Goal: Transaction & Acquisition: Purchase product/service

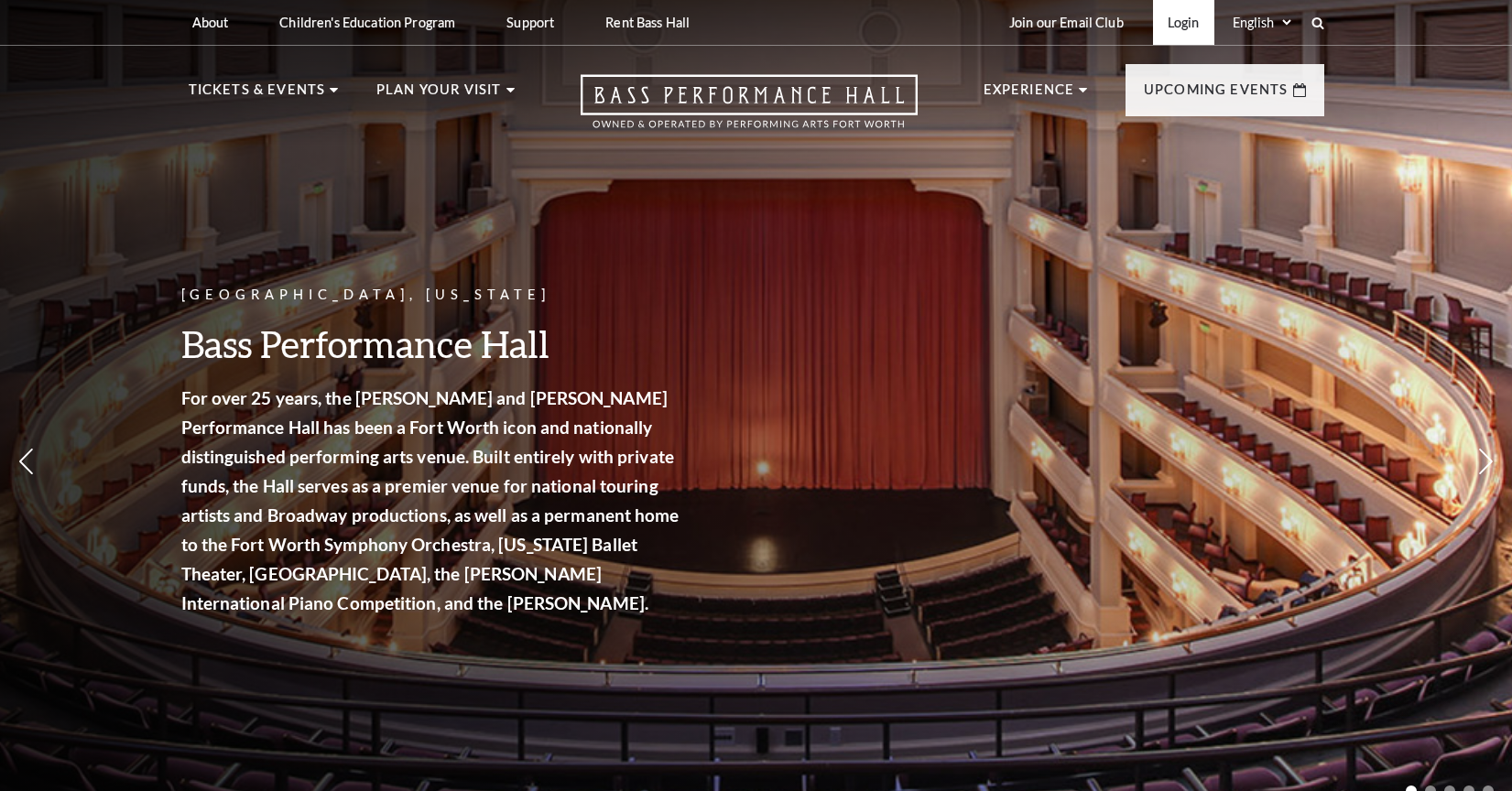
click at [1165, 26] on link "Login" at bounding box center [1183, 23] width 61 height 45
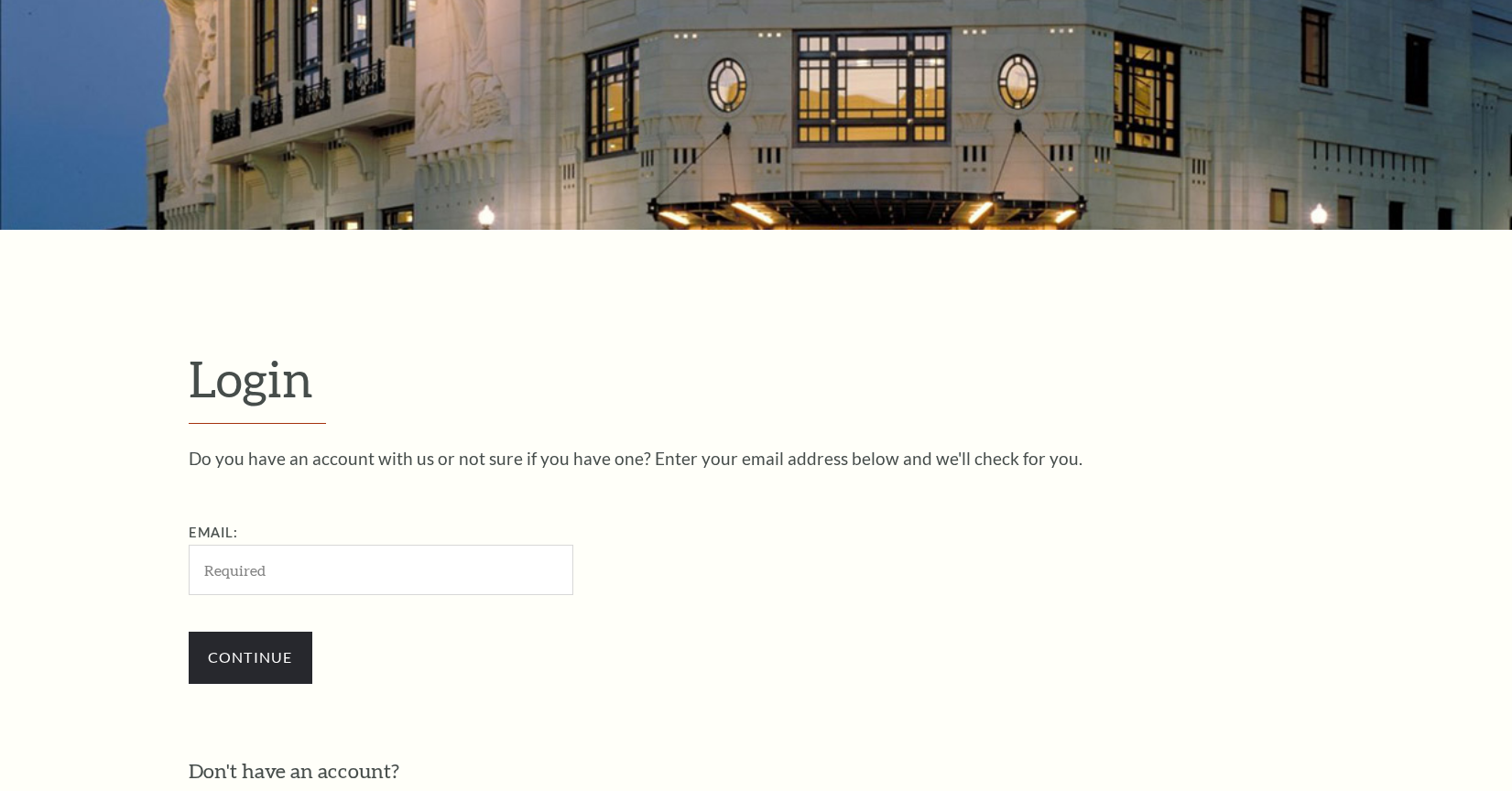
scroll to position [220, 0]
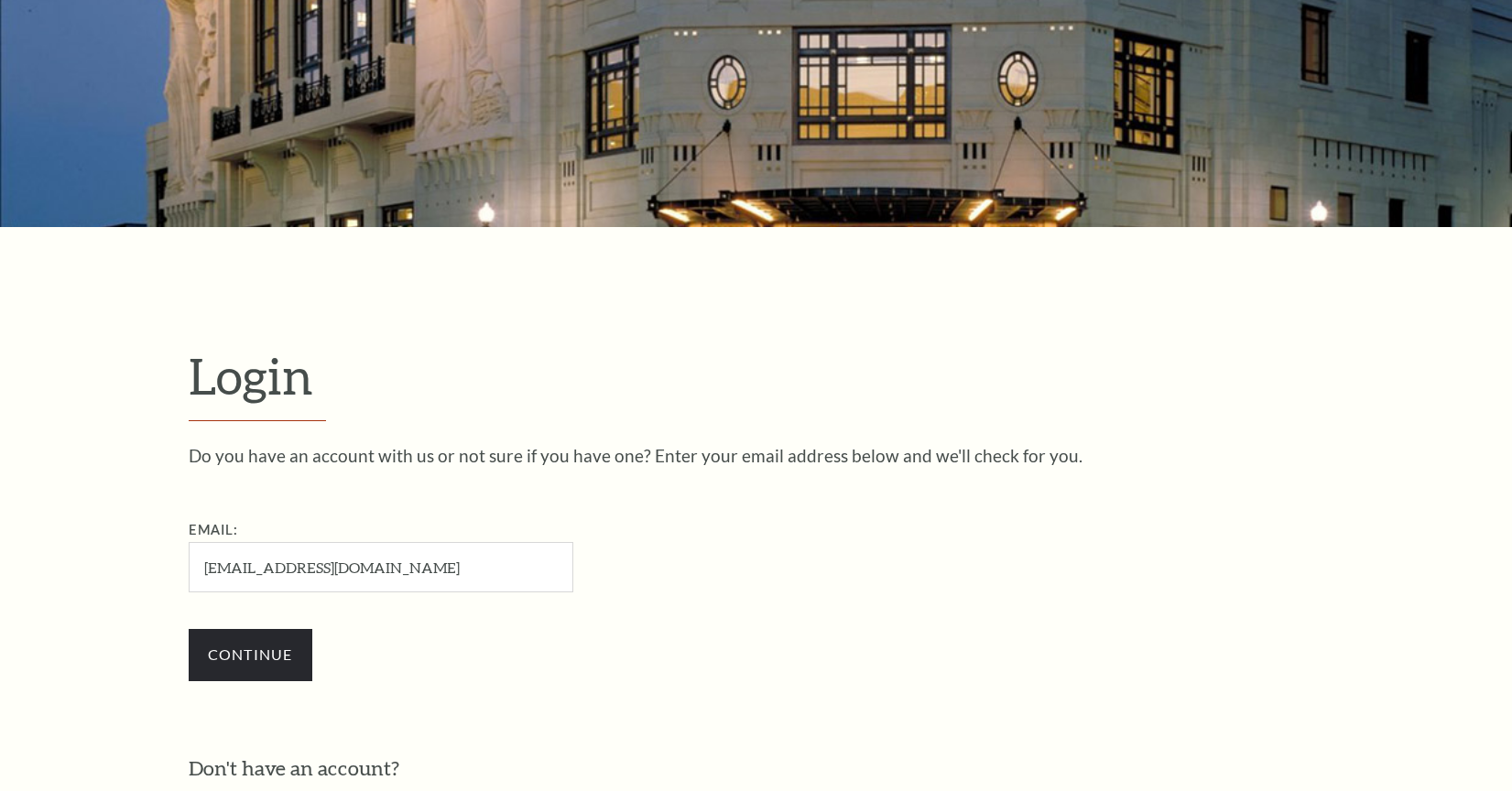
type input "acwelker@verizon.net"
click at [250, 652] on input "Continue" at bounding box center [250, 655] width 123 height 52
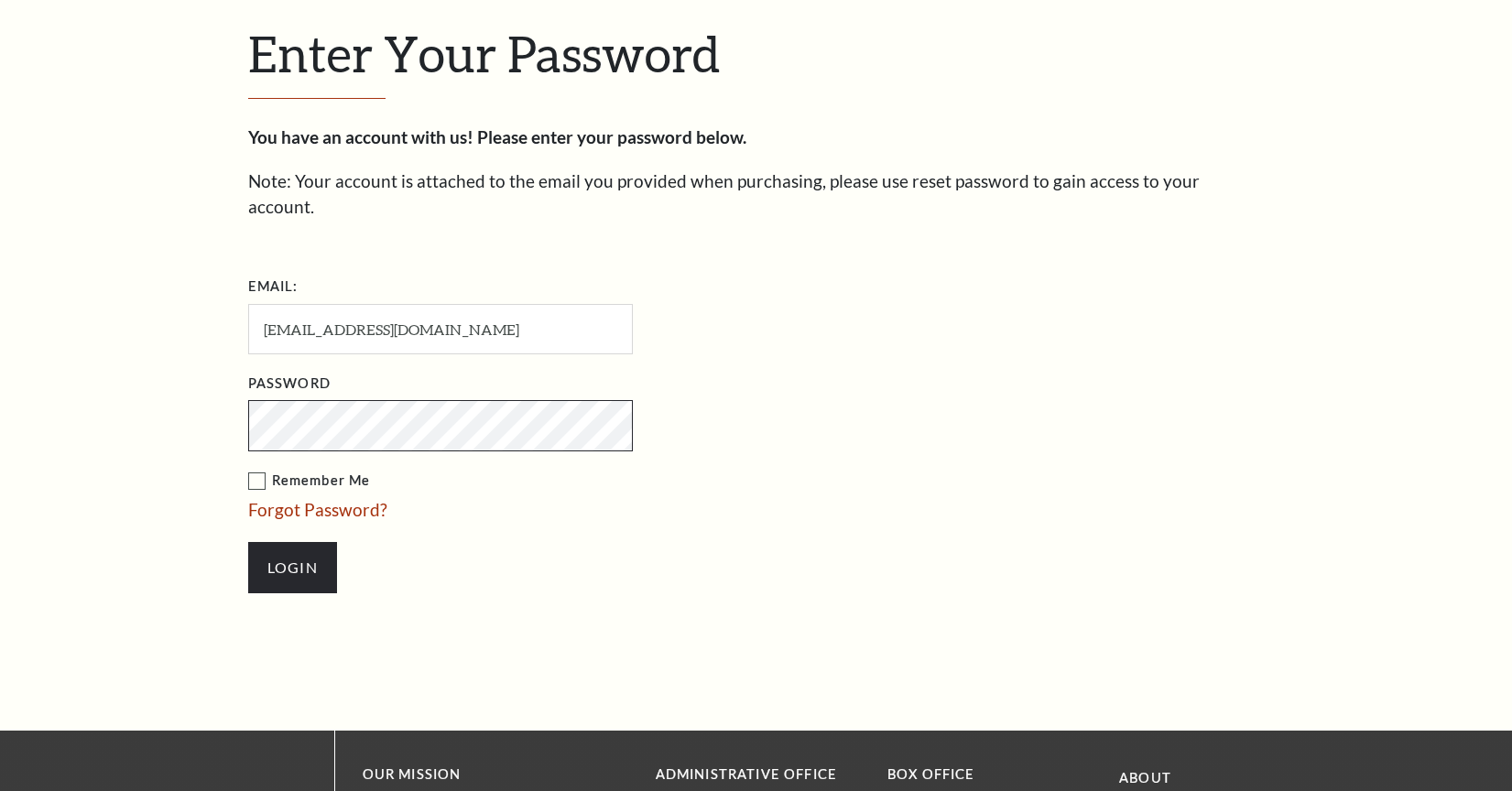
click at [292, 542] on input "Login" at bounding box center [293, 567] width 88 height 52
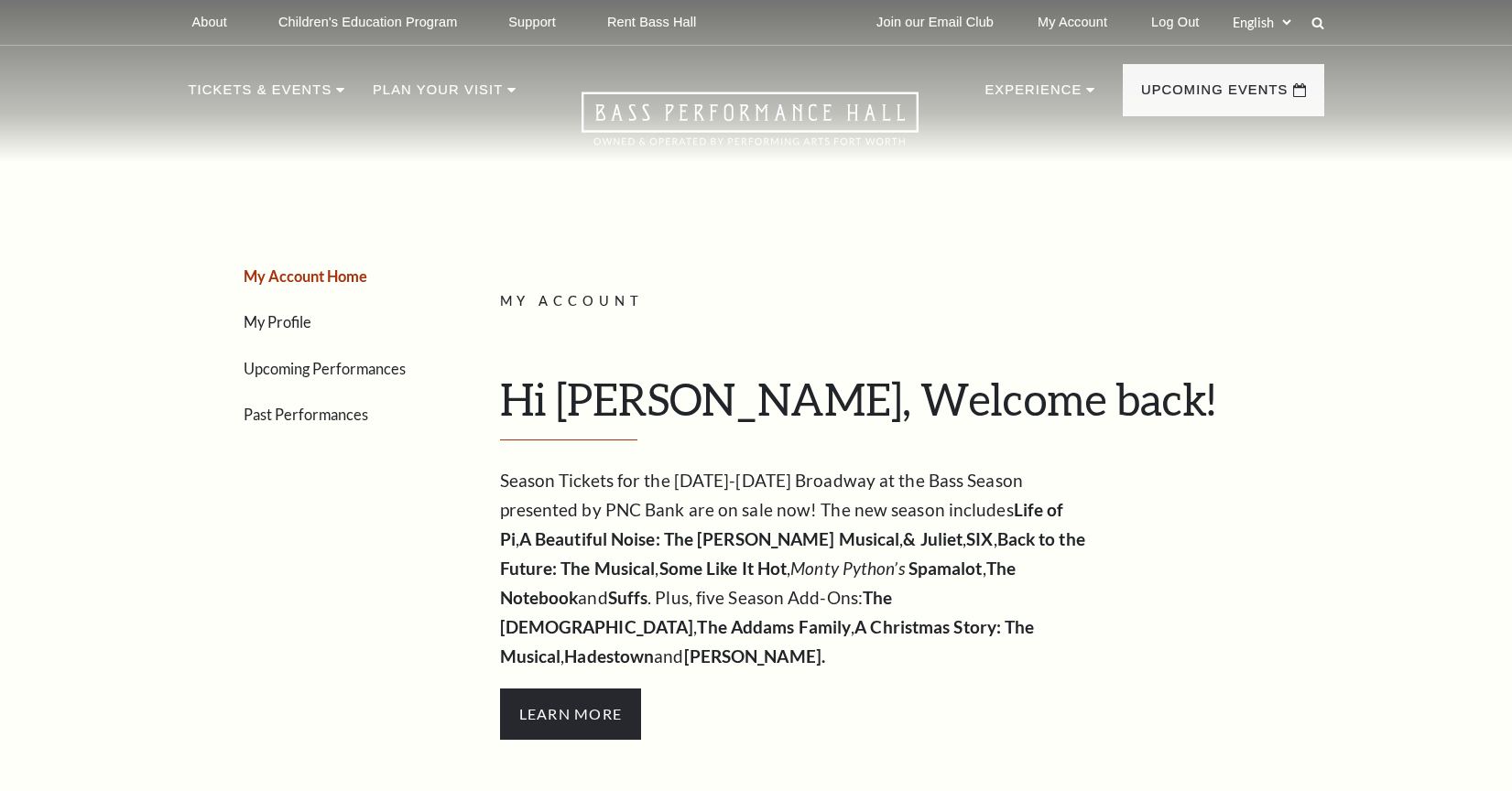
click at [386, 367] on link "Upcoming Performances" at bounding box center [325, 369] width 162 height 17
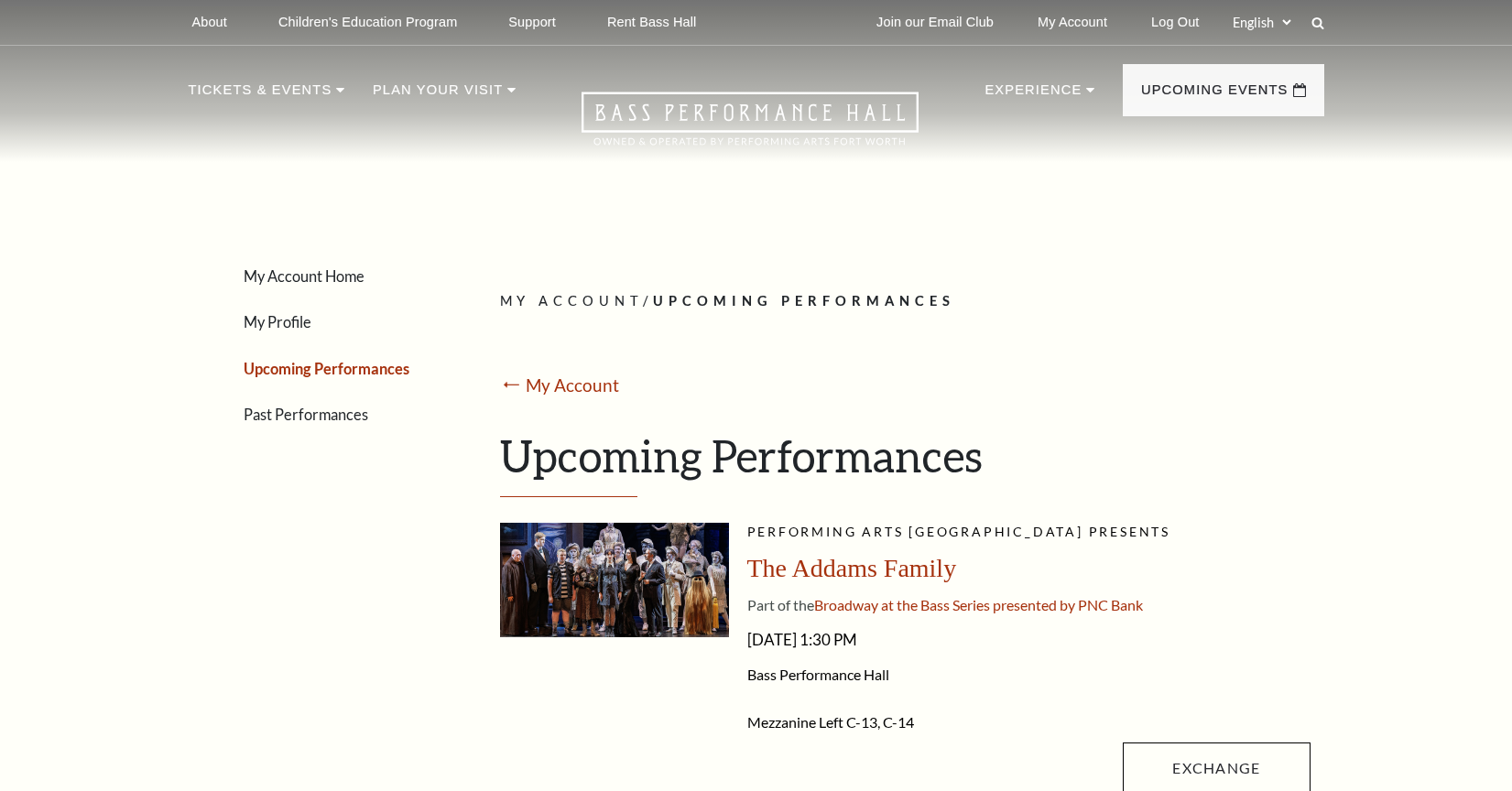
drag, startPoint x: 338, startPoint y: 435, endPoint x: 331, endPoint y: 415, distance: 21.2
click at [331, 415] on link "Past Performances" at bounding box center [306, 414] width 124 height 17
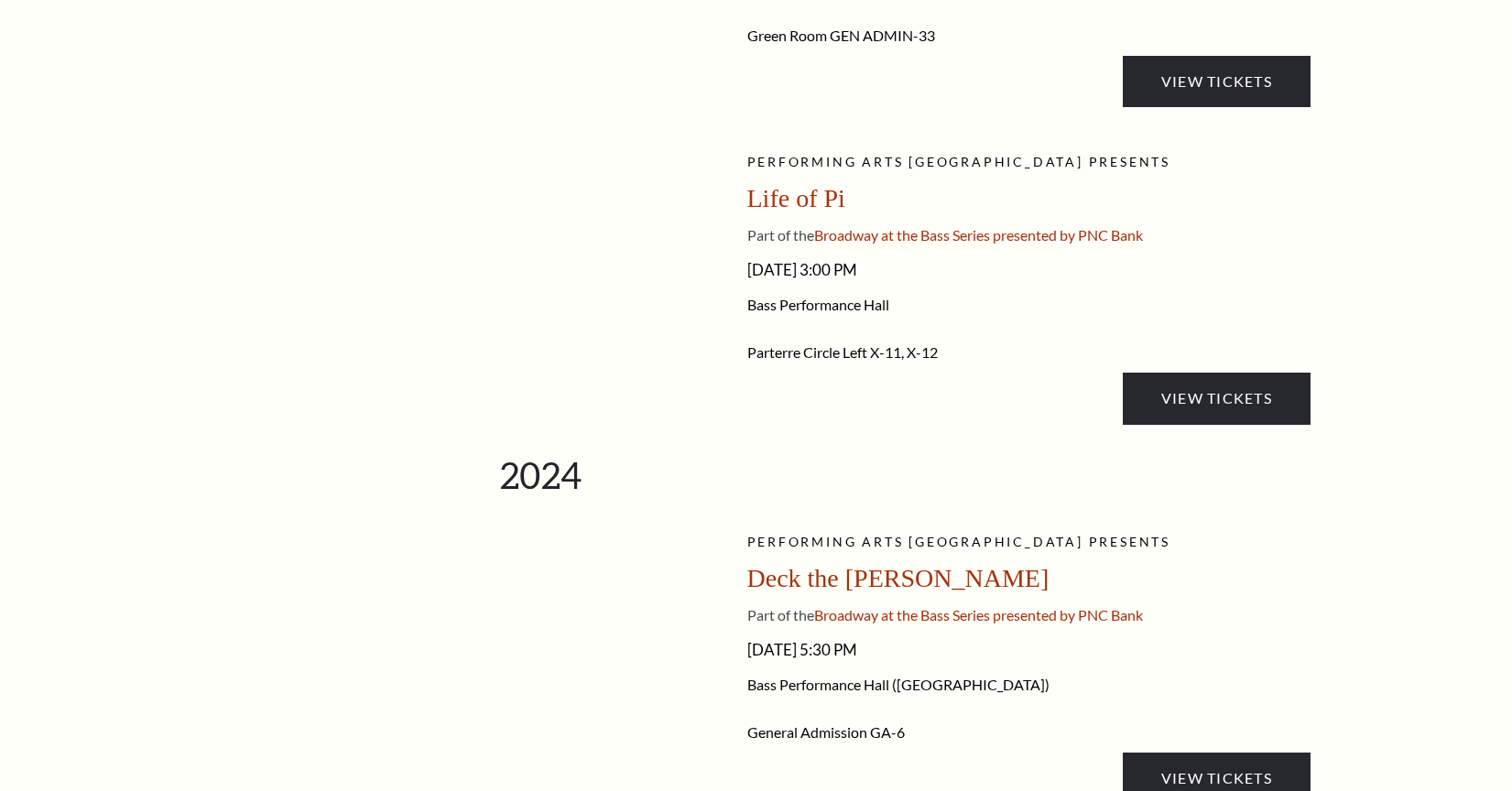
scroll to position [1855, 0]
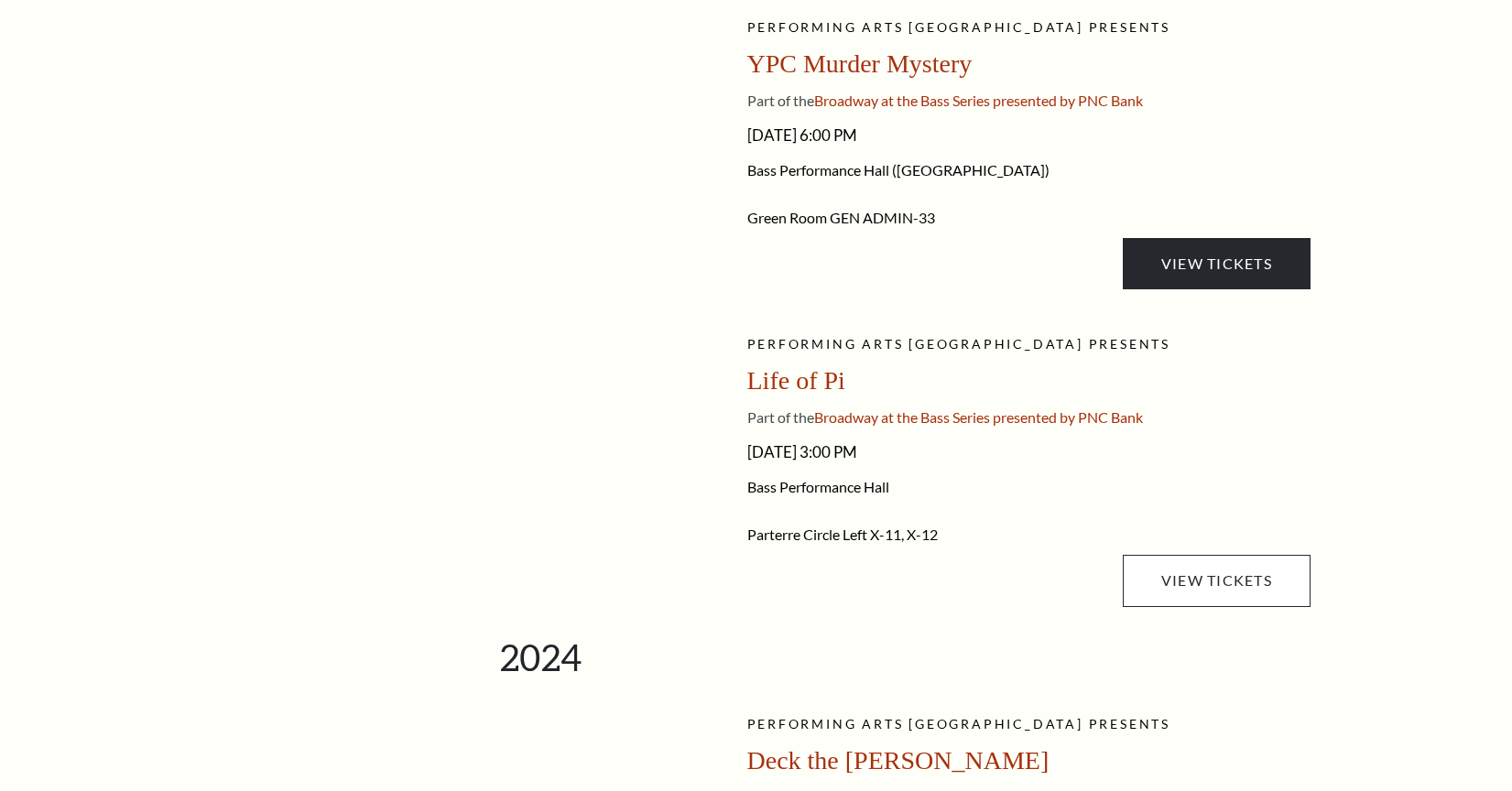
click at [1245, 563] on link "View Tickets" at bounding box center [1216, 580] width 187 height 52
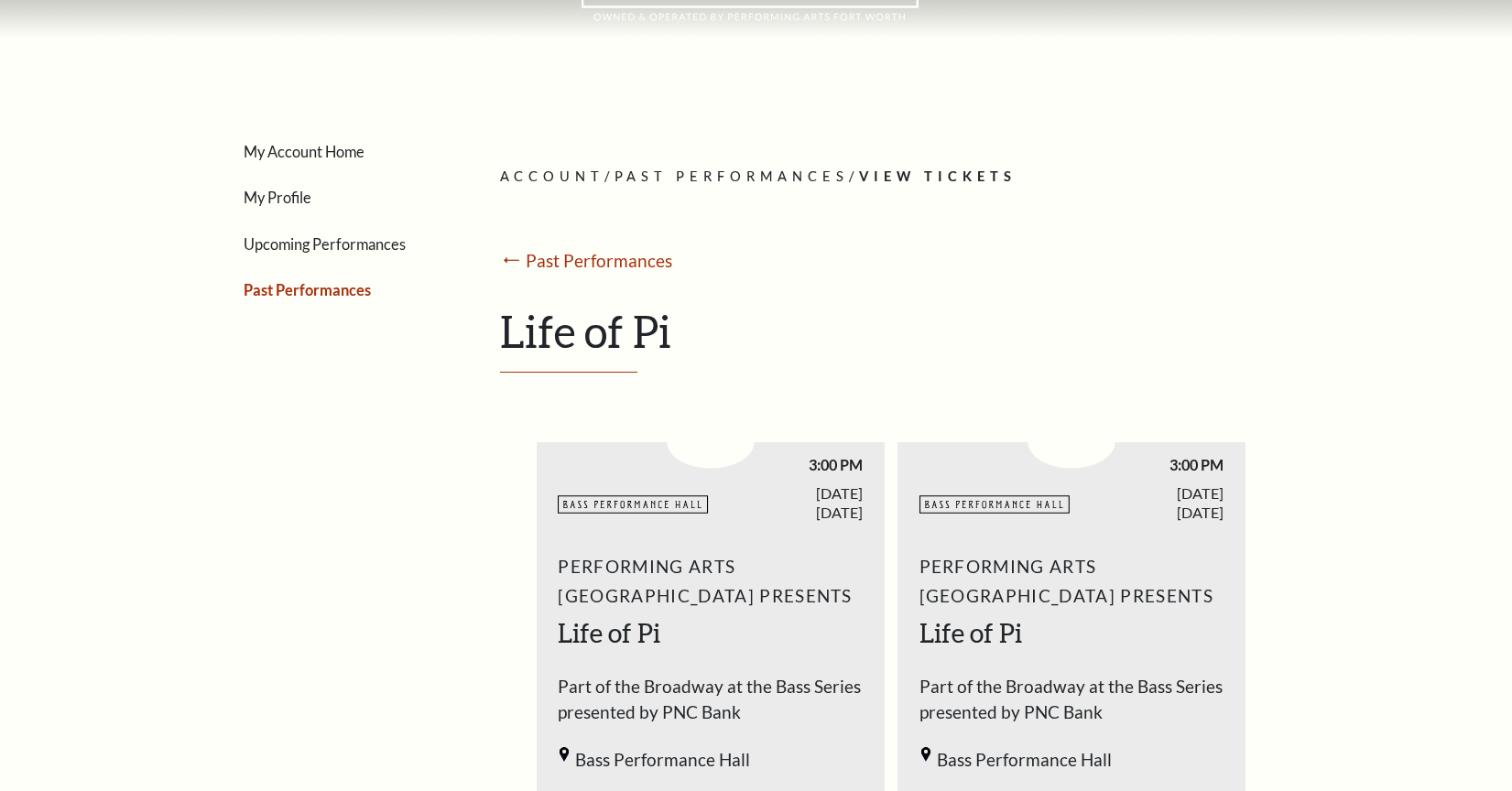
scroll to position [119, 0]
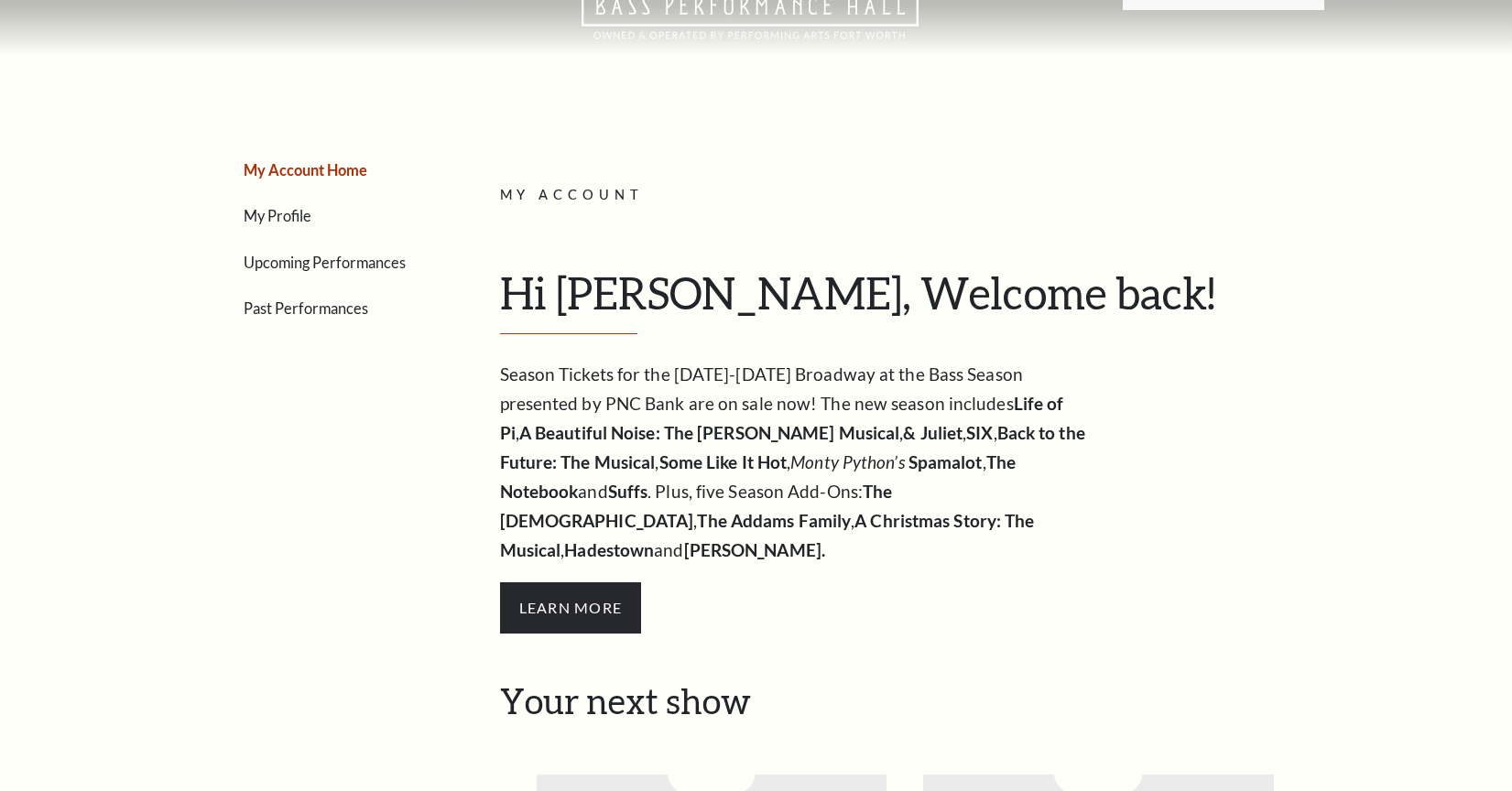
scroll to position [67, 0]
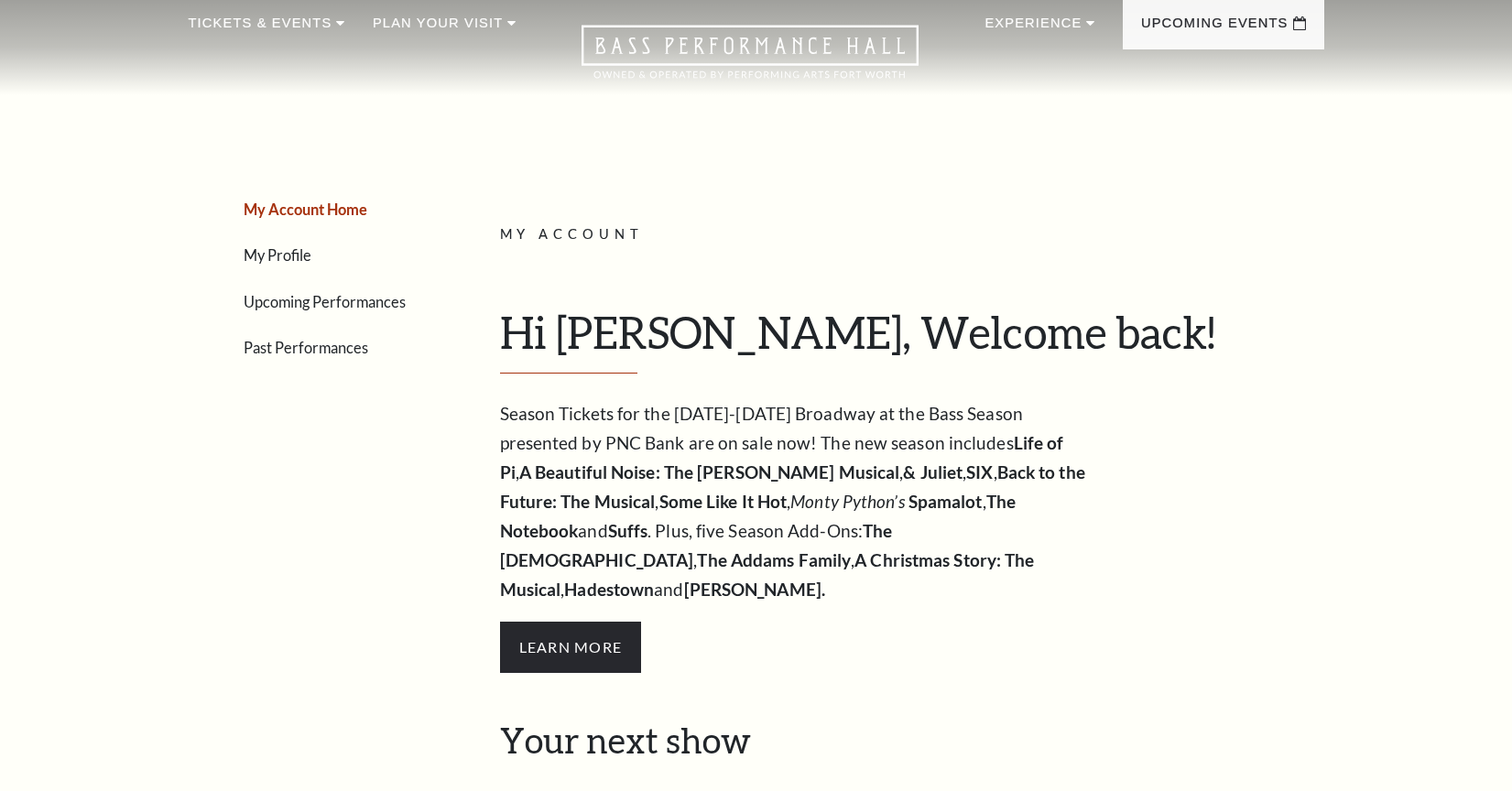
click at [364, 307] on link "Upcoming Performances" at bounding box center [325, 301] width 162 height 17
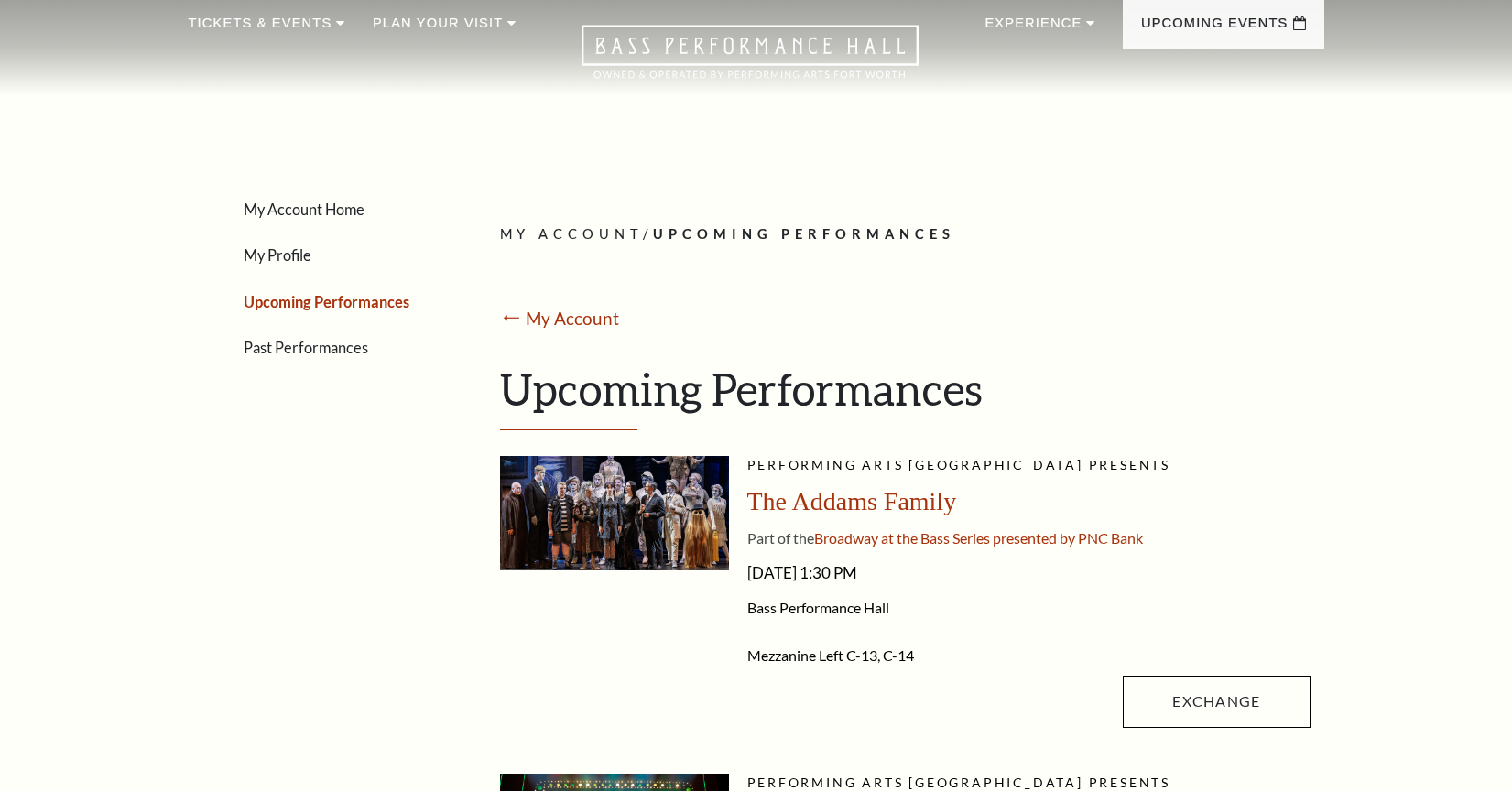
click at [299, 349] on link "Past Performances" at bounding box center [306, 347] width 124 height 17
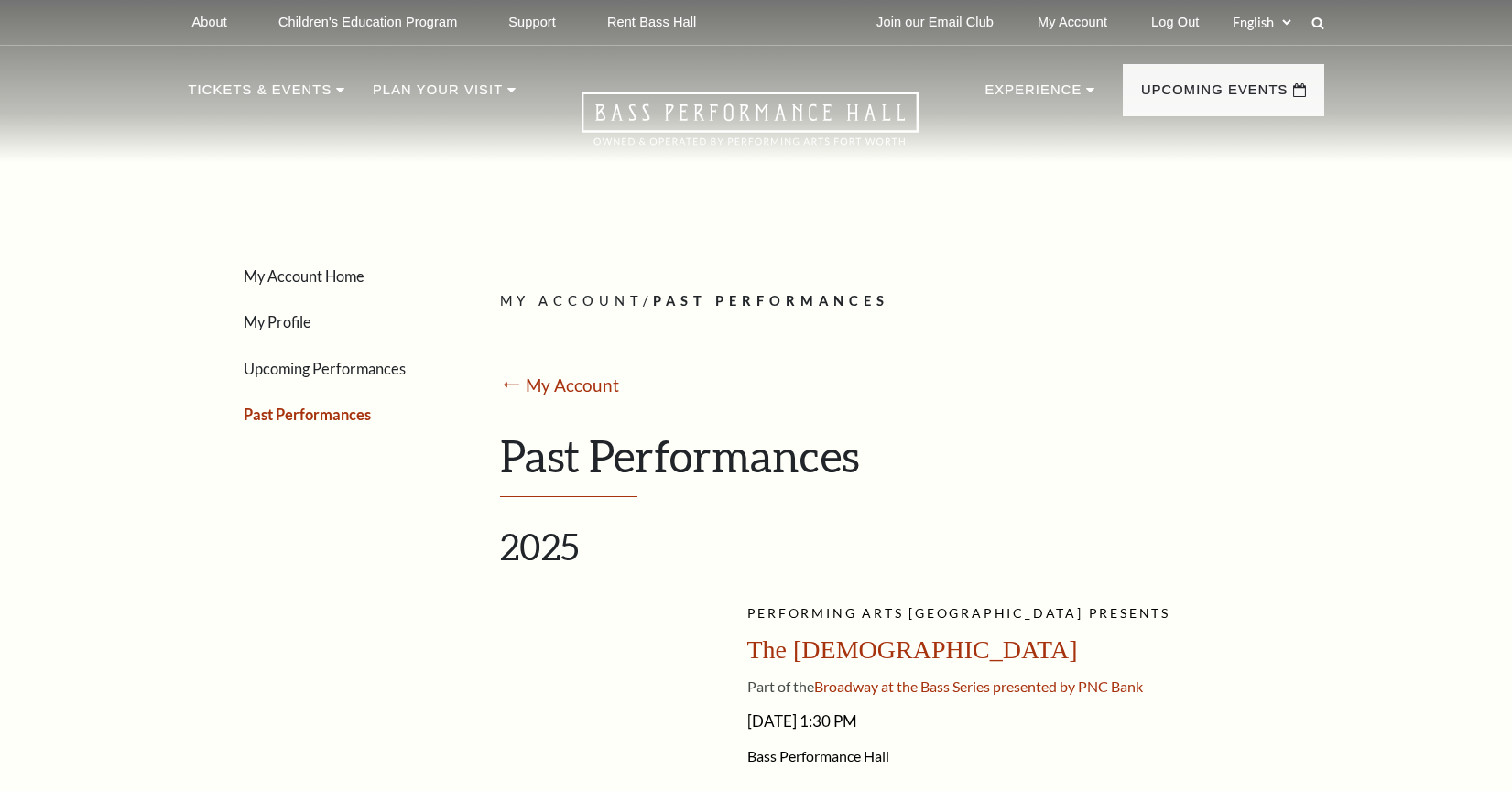
scroll to position [0, 0]
click at [713, 120] on icon at bounding box center [750, 118] width 337 height 54
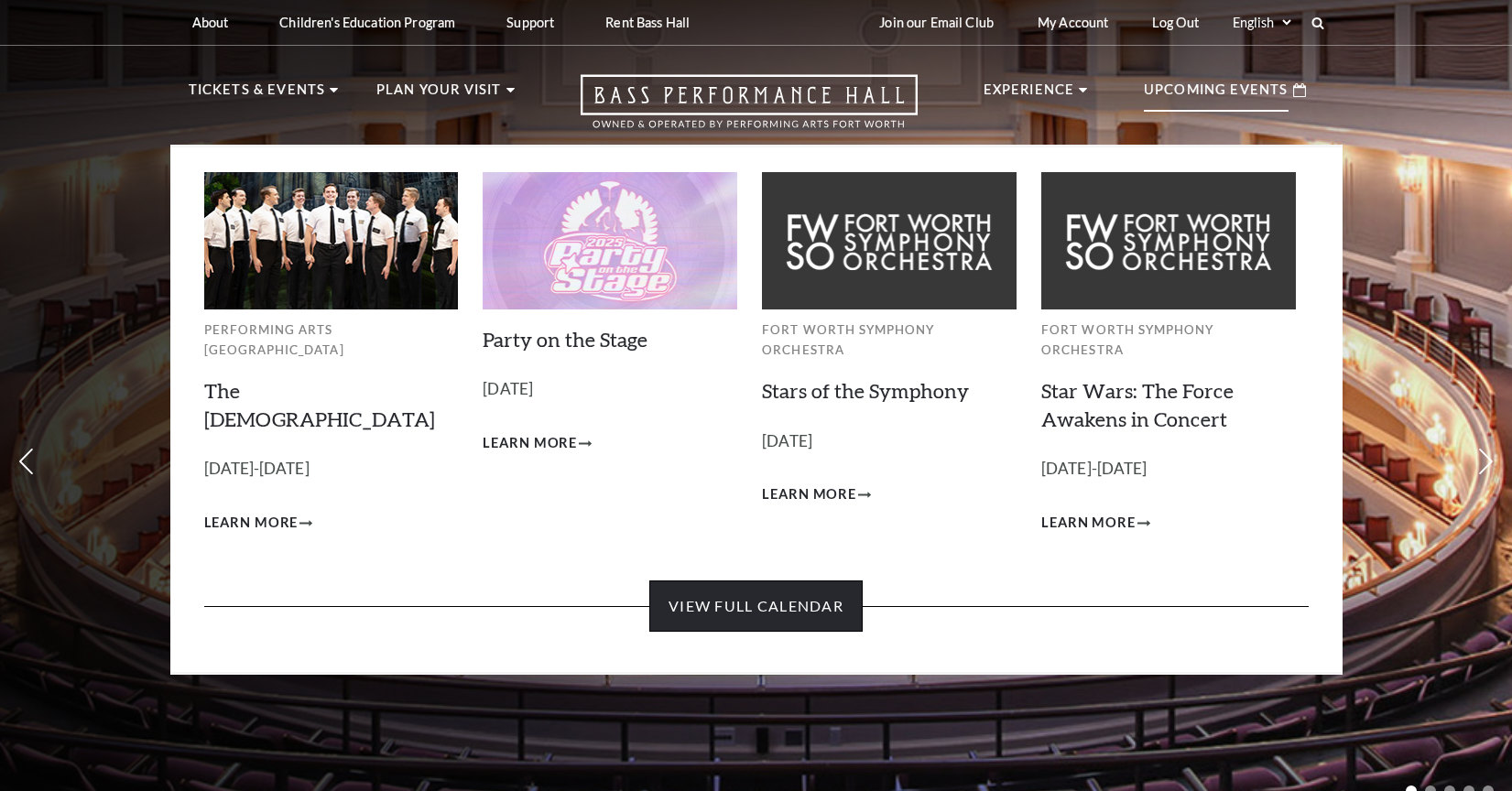
click at [743, 584] on link "View Full Calendar" at bounding box center [756, 606] width 214 height 52
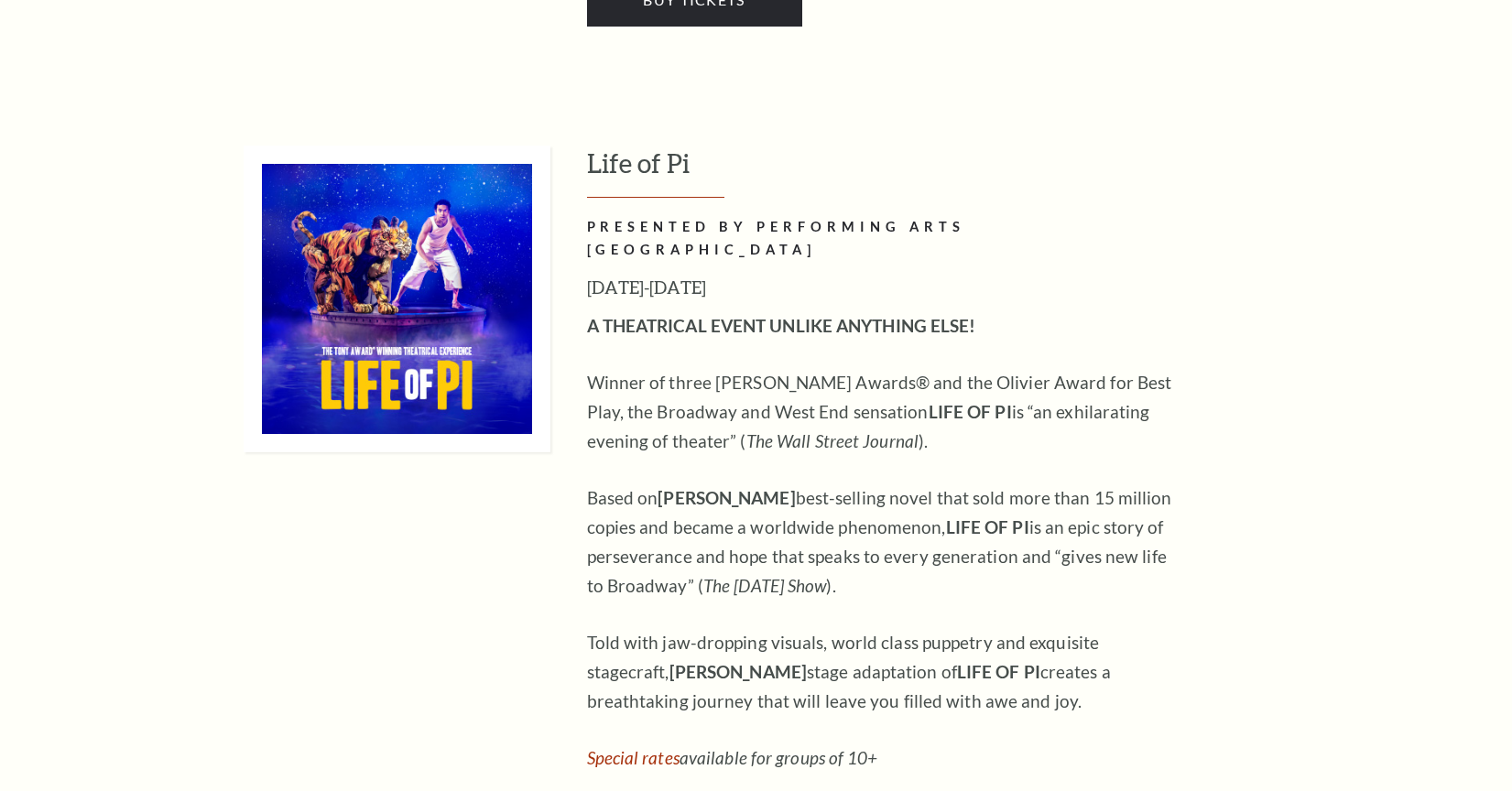
scroll to position [2901, 0]
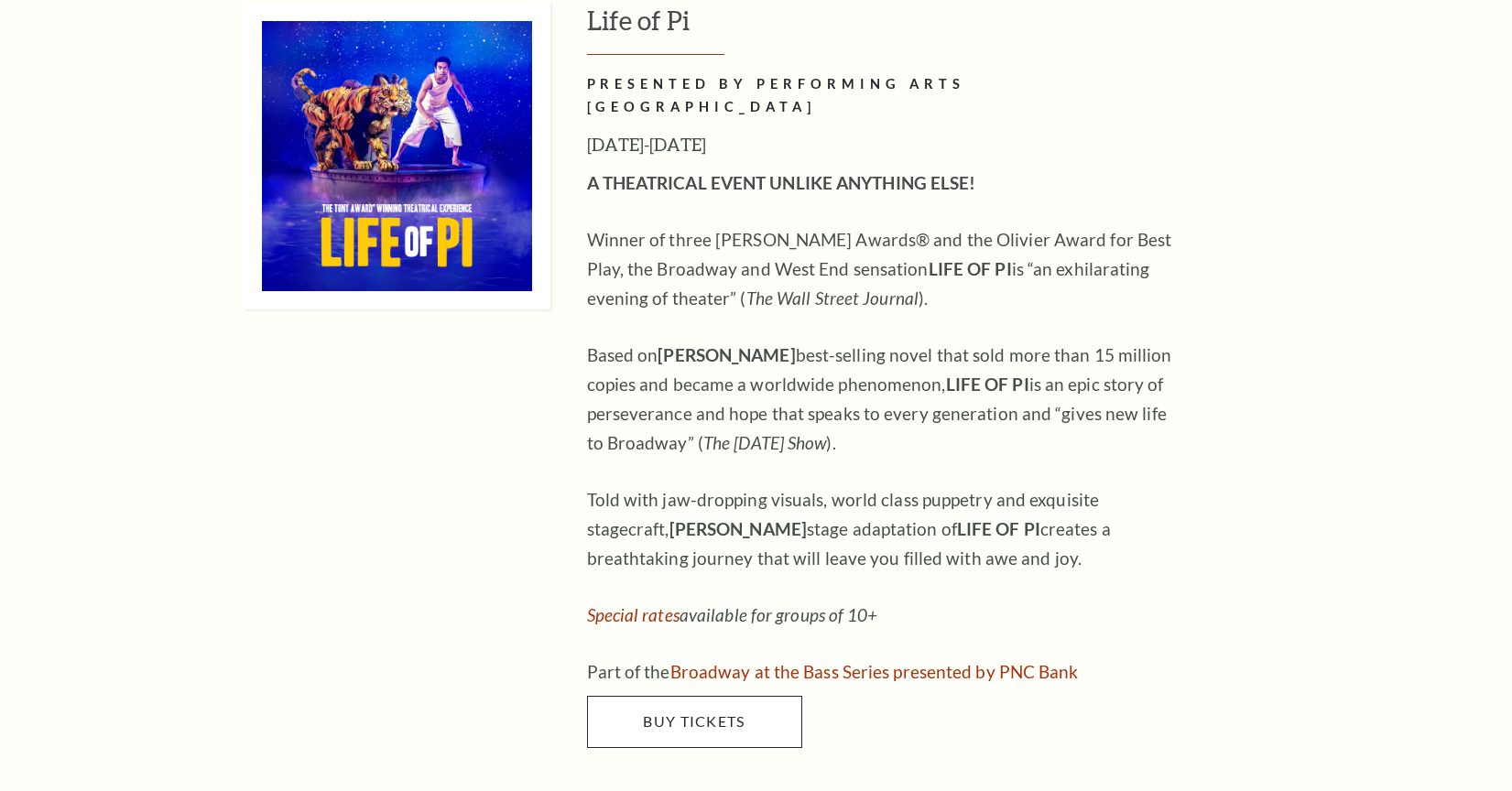
click at [632, 696] on link "Buy Tickets" at bounding box center [694, 721] width 215 height 52
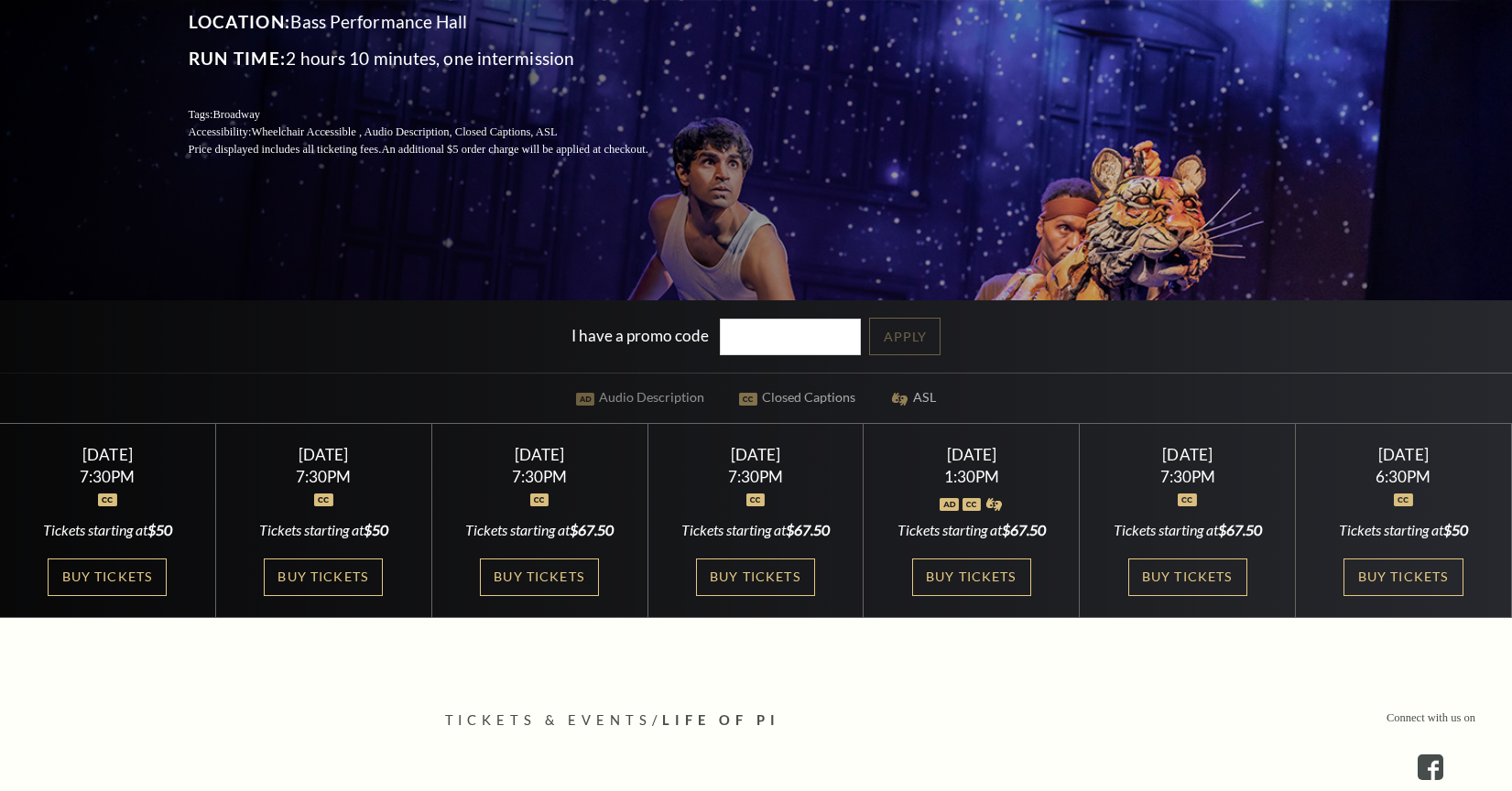
scroll to position [425, 0]
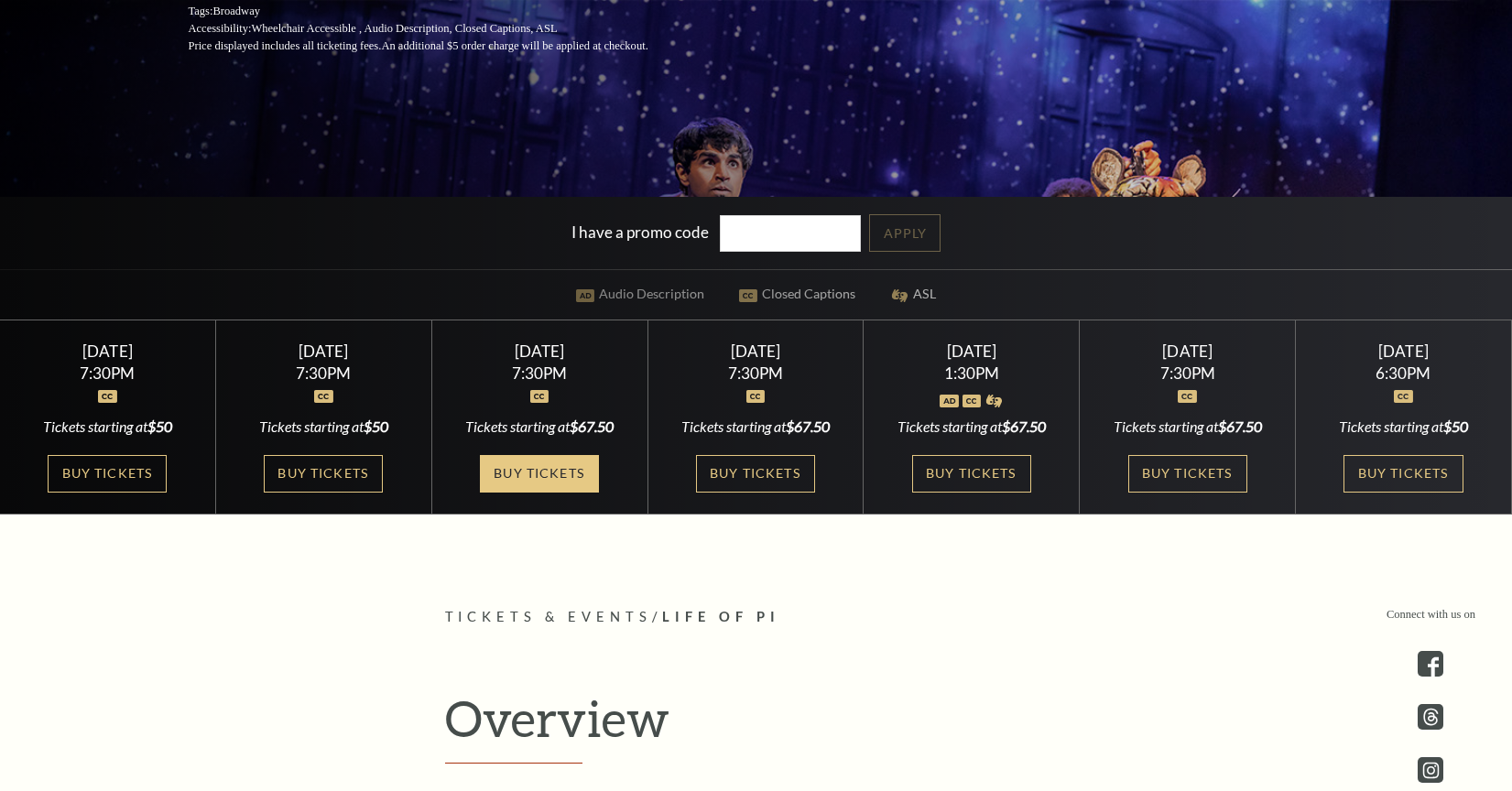
click at [524, 476] on link "Buy Tickets" at bounding box center [539, 474] width 119 height 38
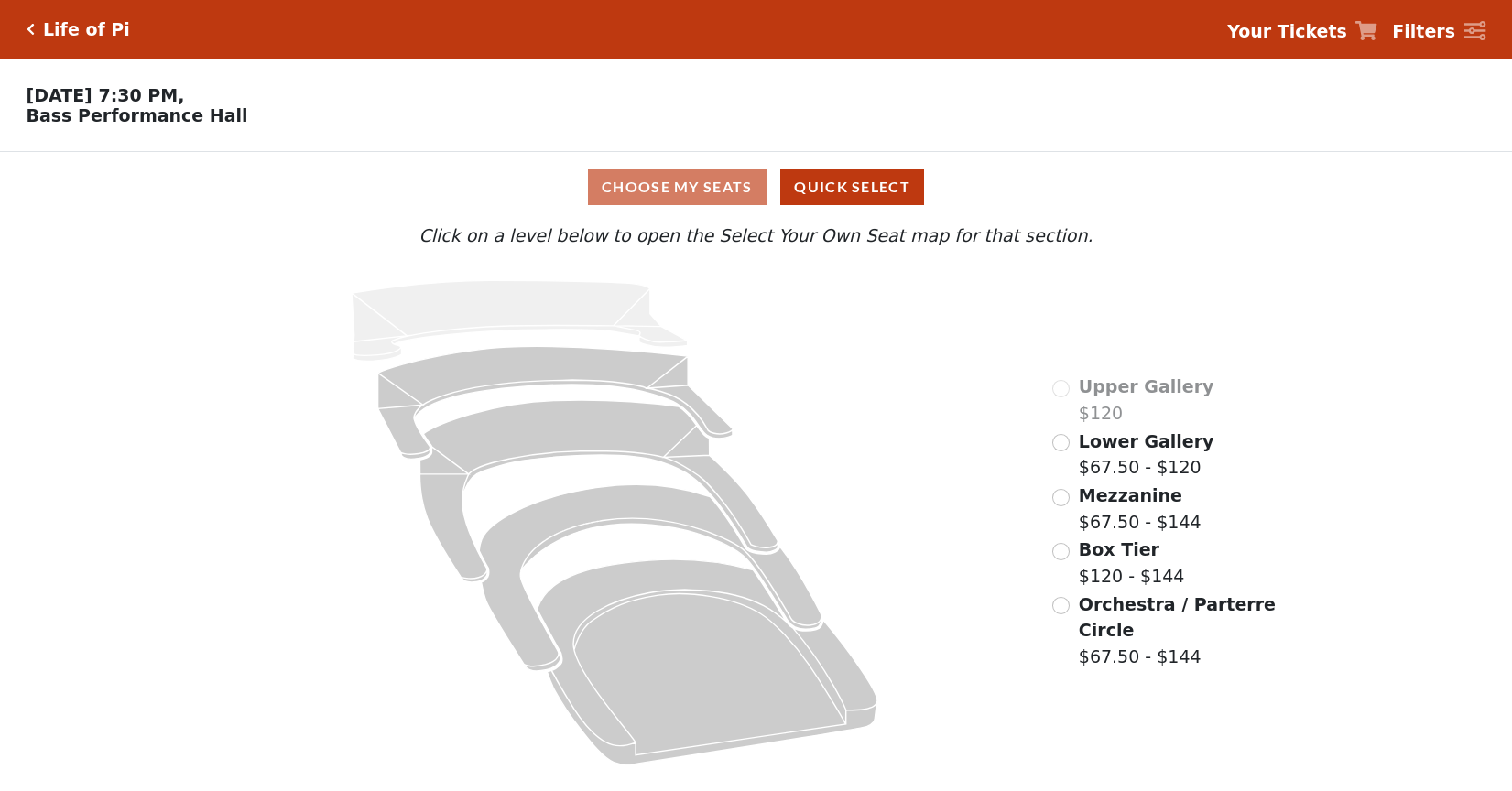
click at [1058, 443] on input "radio" at bounding box center [1060, 442] width 17 height 17
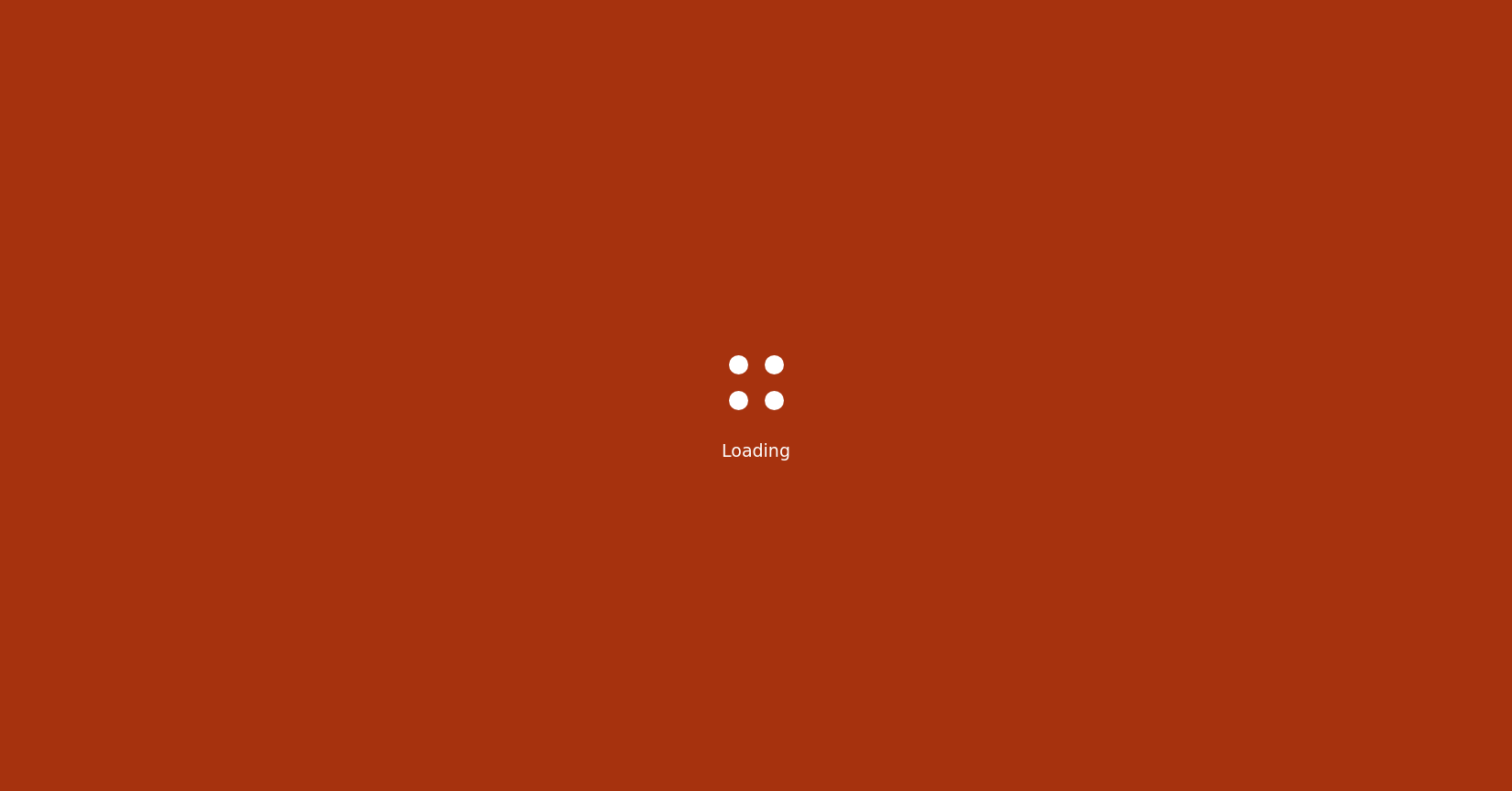
scroll to position [86, 0]
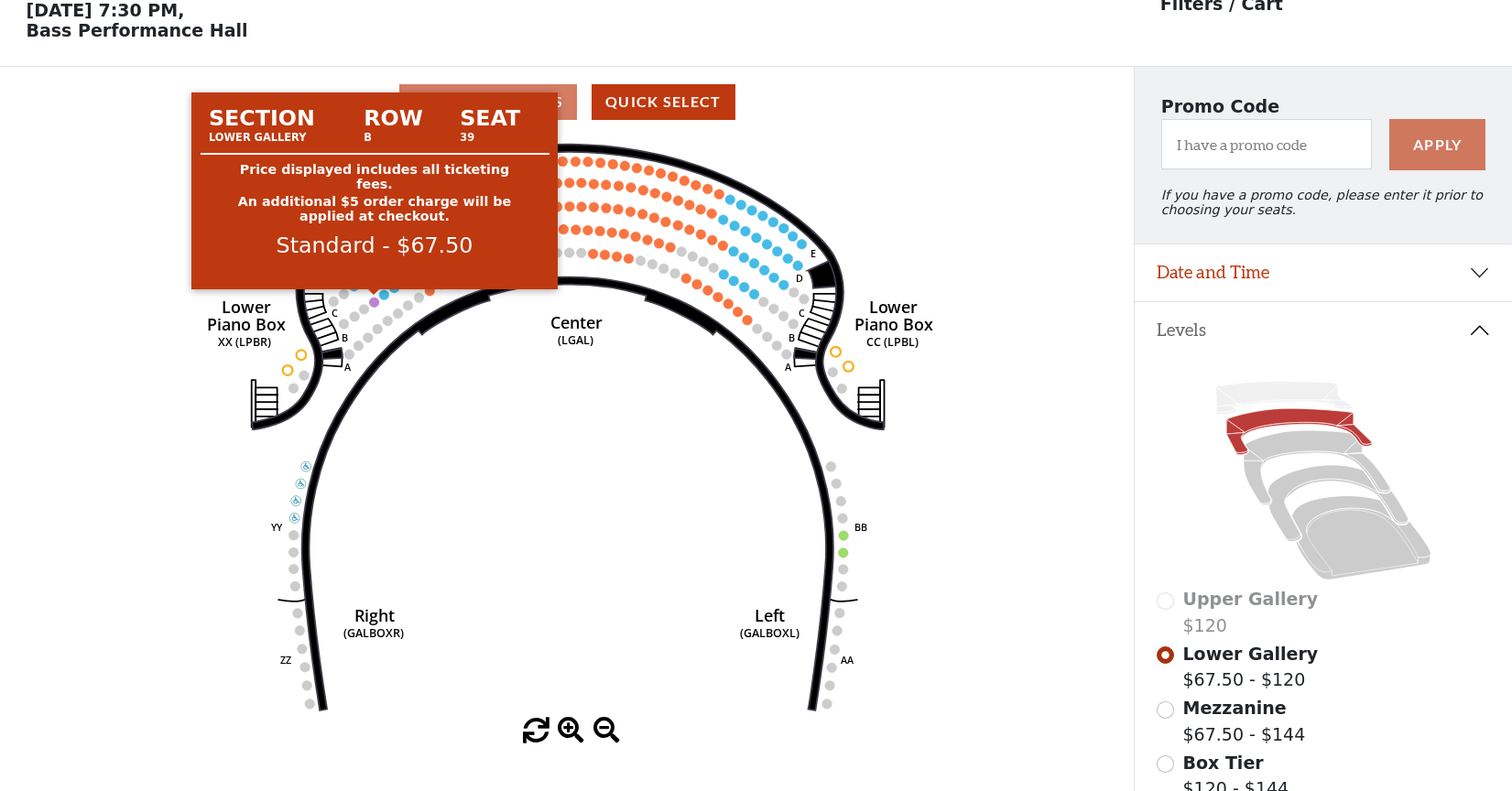
click at [374, 301] on circle at bounding box center [374, 302] width 10 height 10
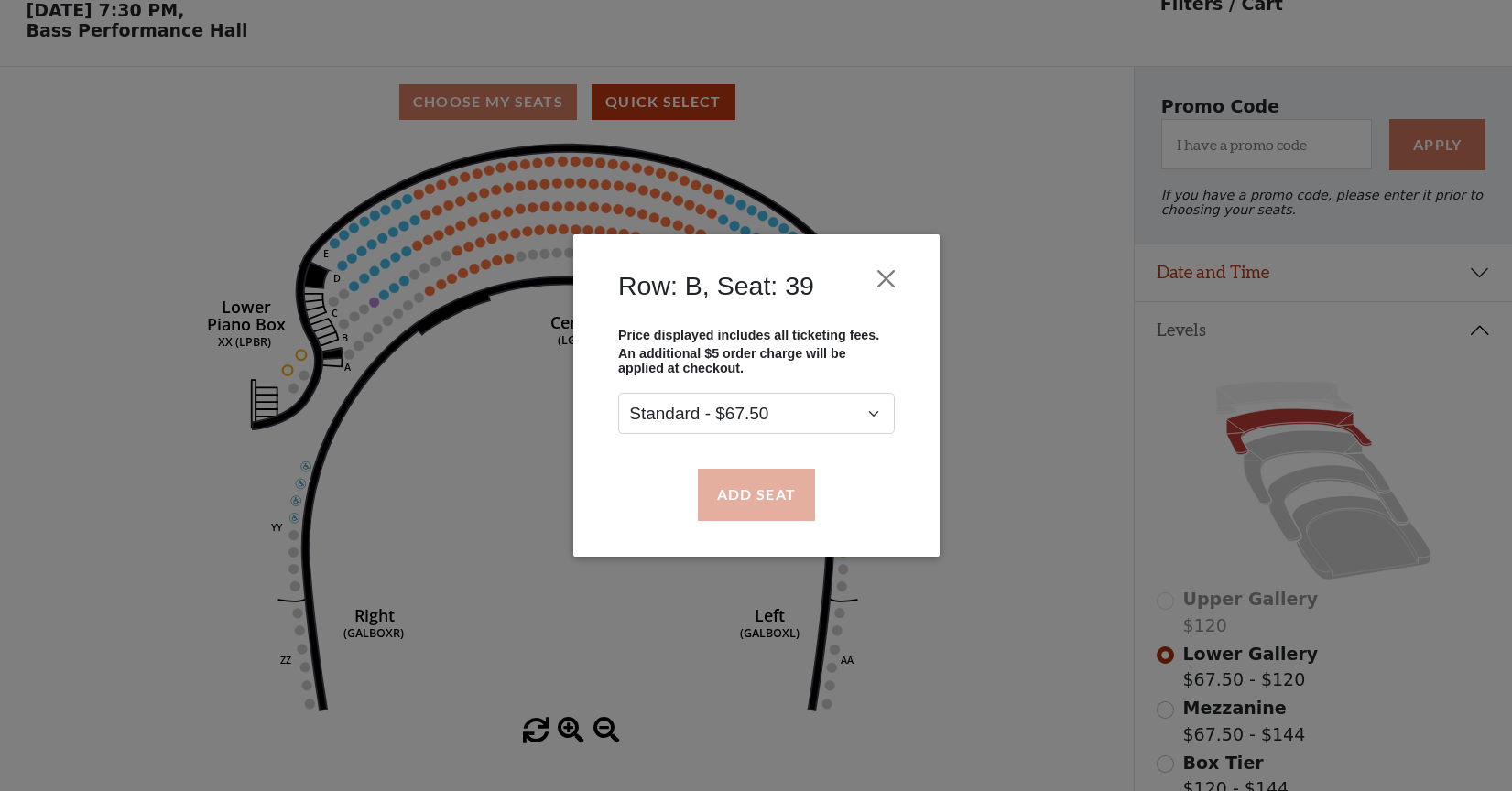
click at [716, 498] on button "Add Seat" at bounding box center [756, 494] width 118 height 52
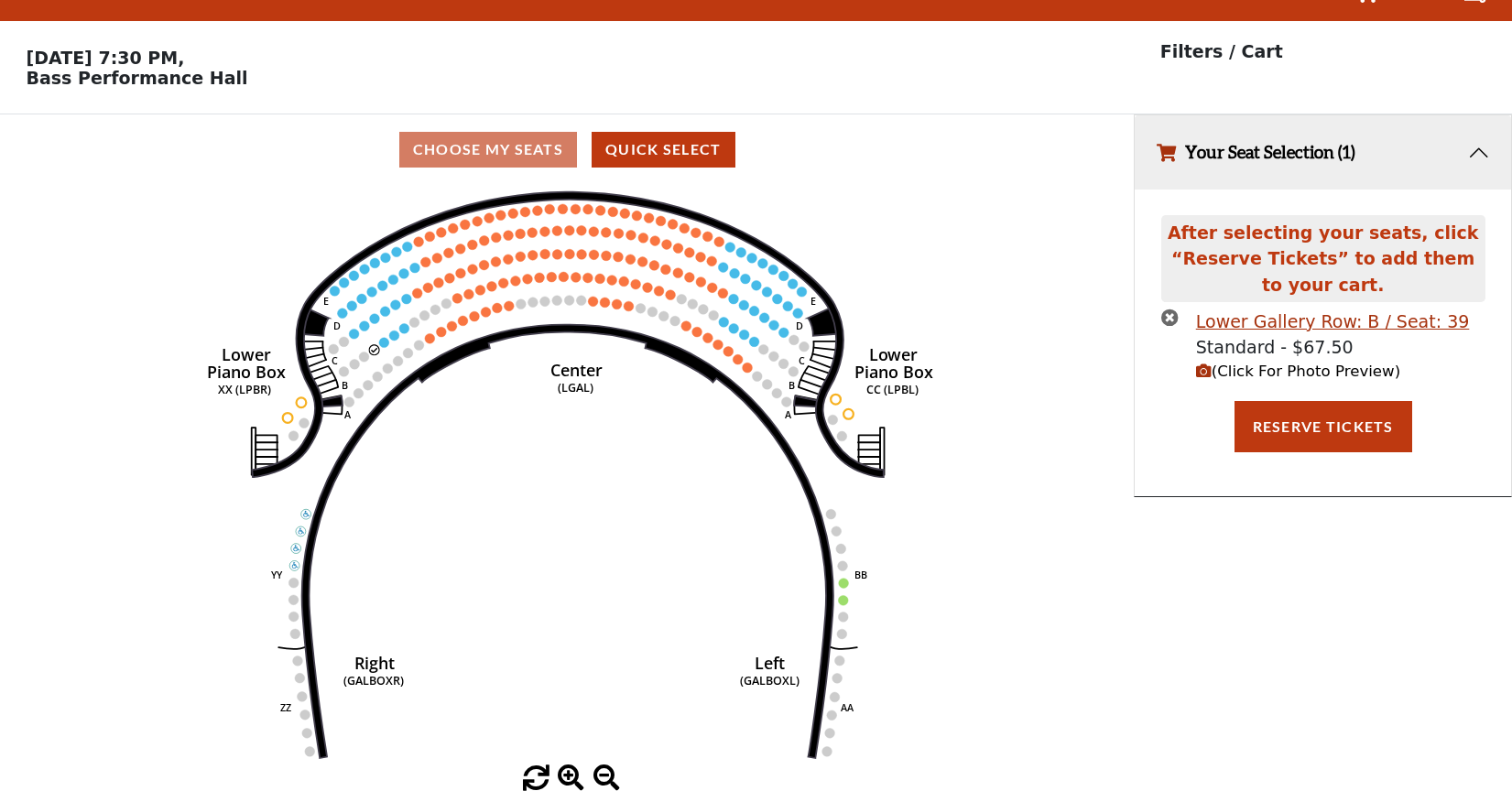
scroll to position [0, 0]
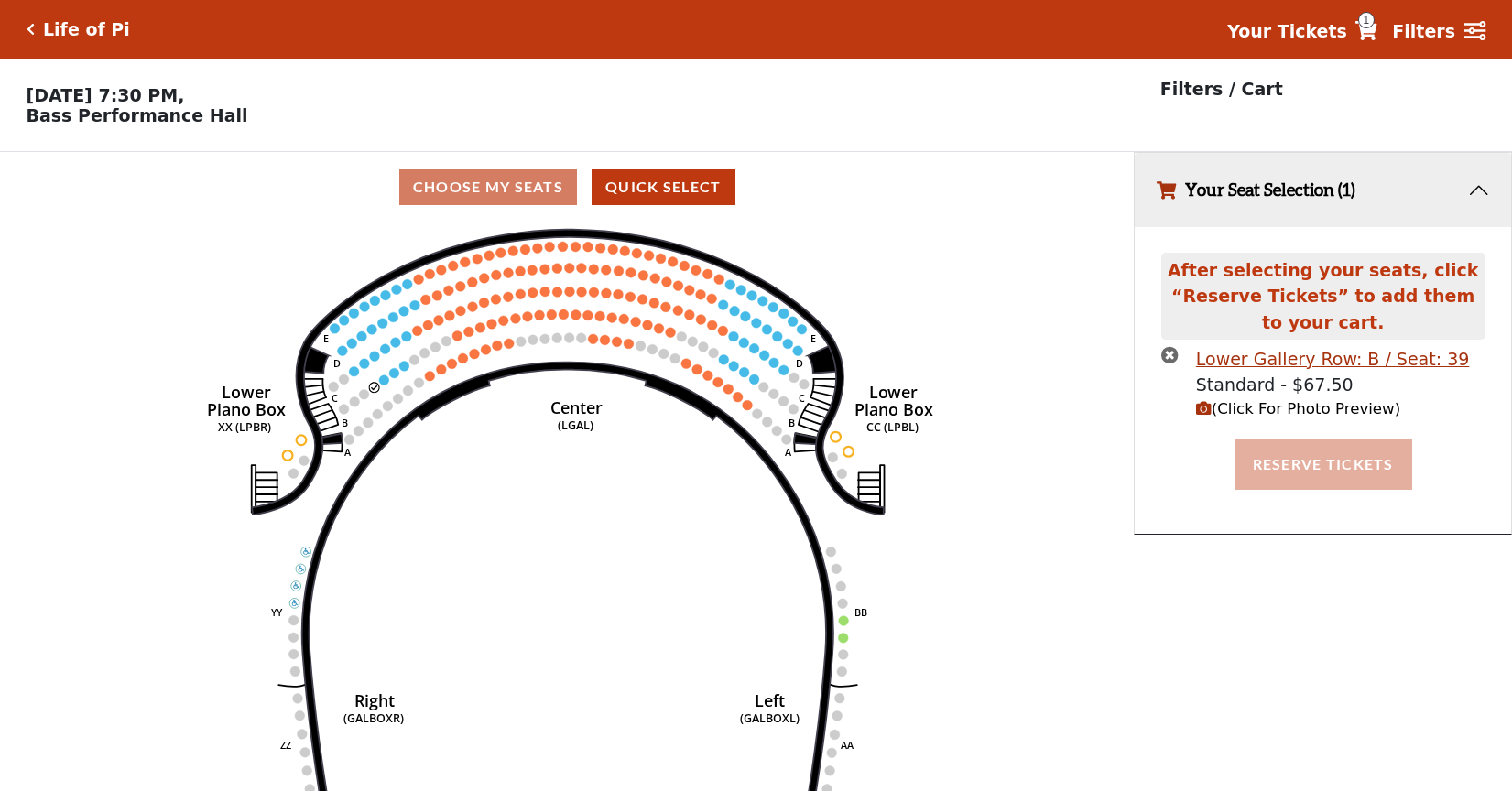
click at [1270, 467] on button "Reserve Tickets" at bounding box center [1323, 464] width 178 height 52
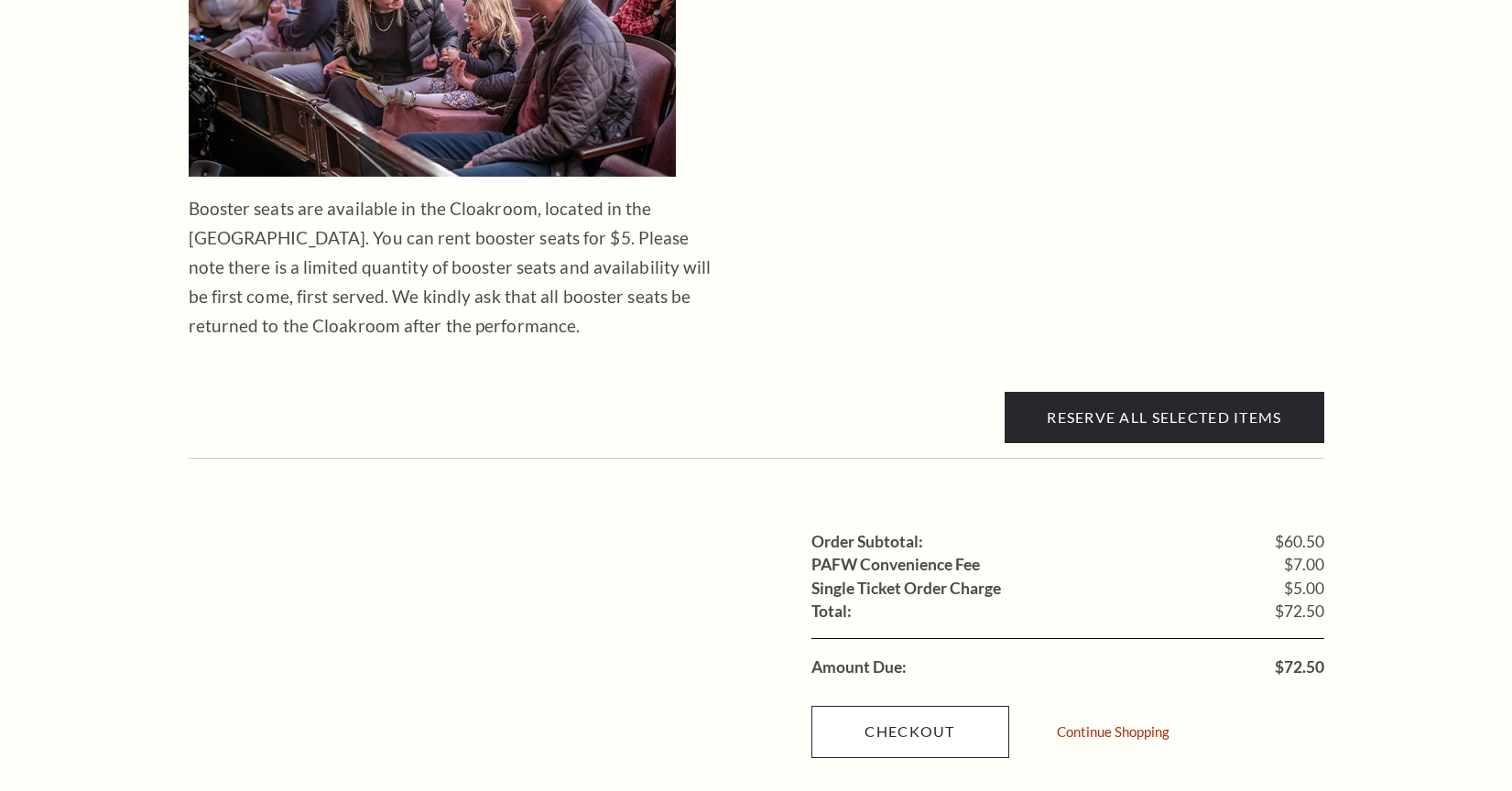
scroll to position [1985, 0]
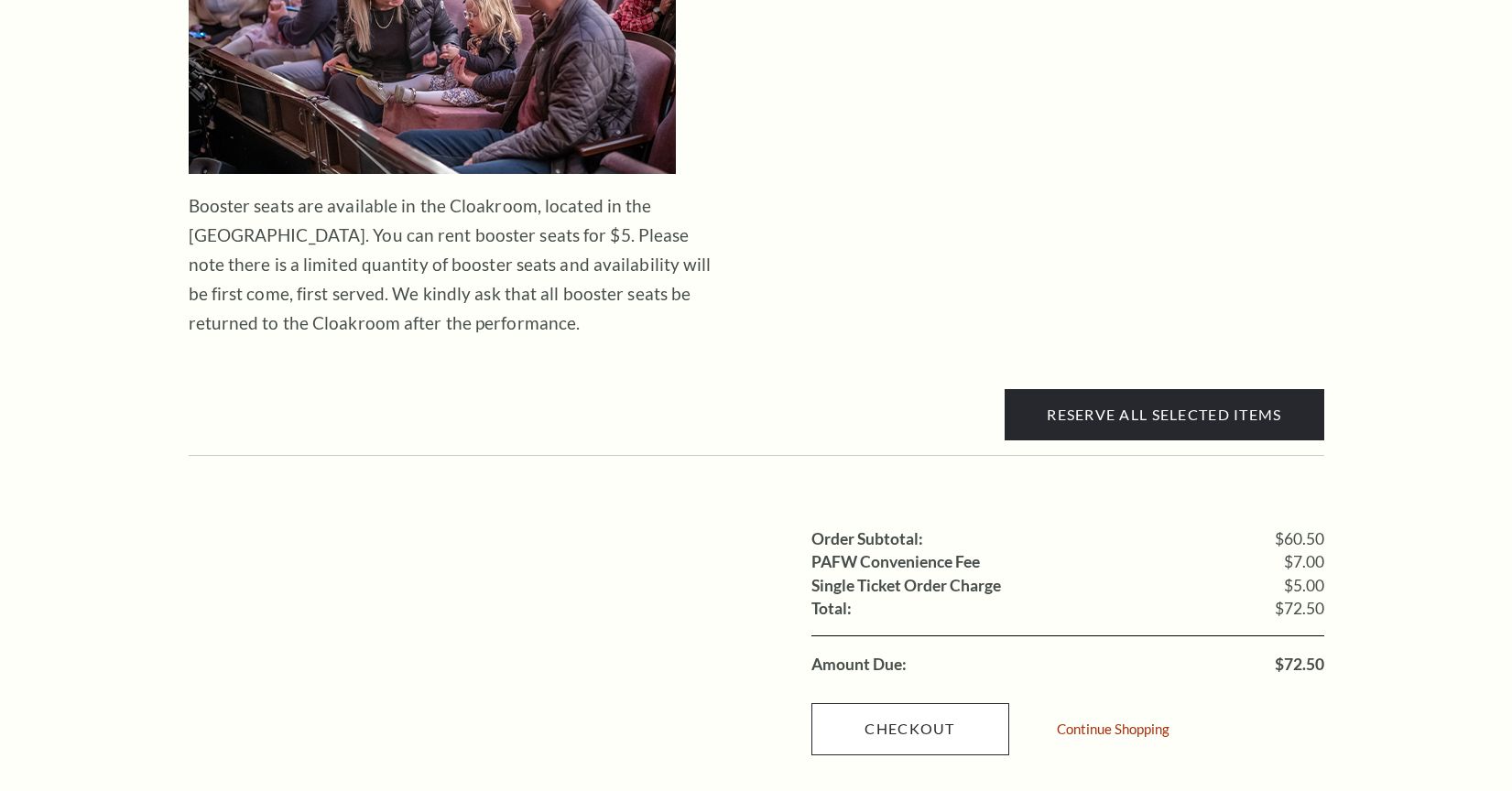
click at [872, 703] on link "Checkout" at bounding box center [910, 728] width 198 height 52
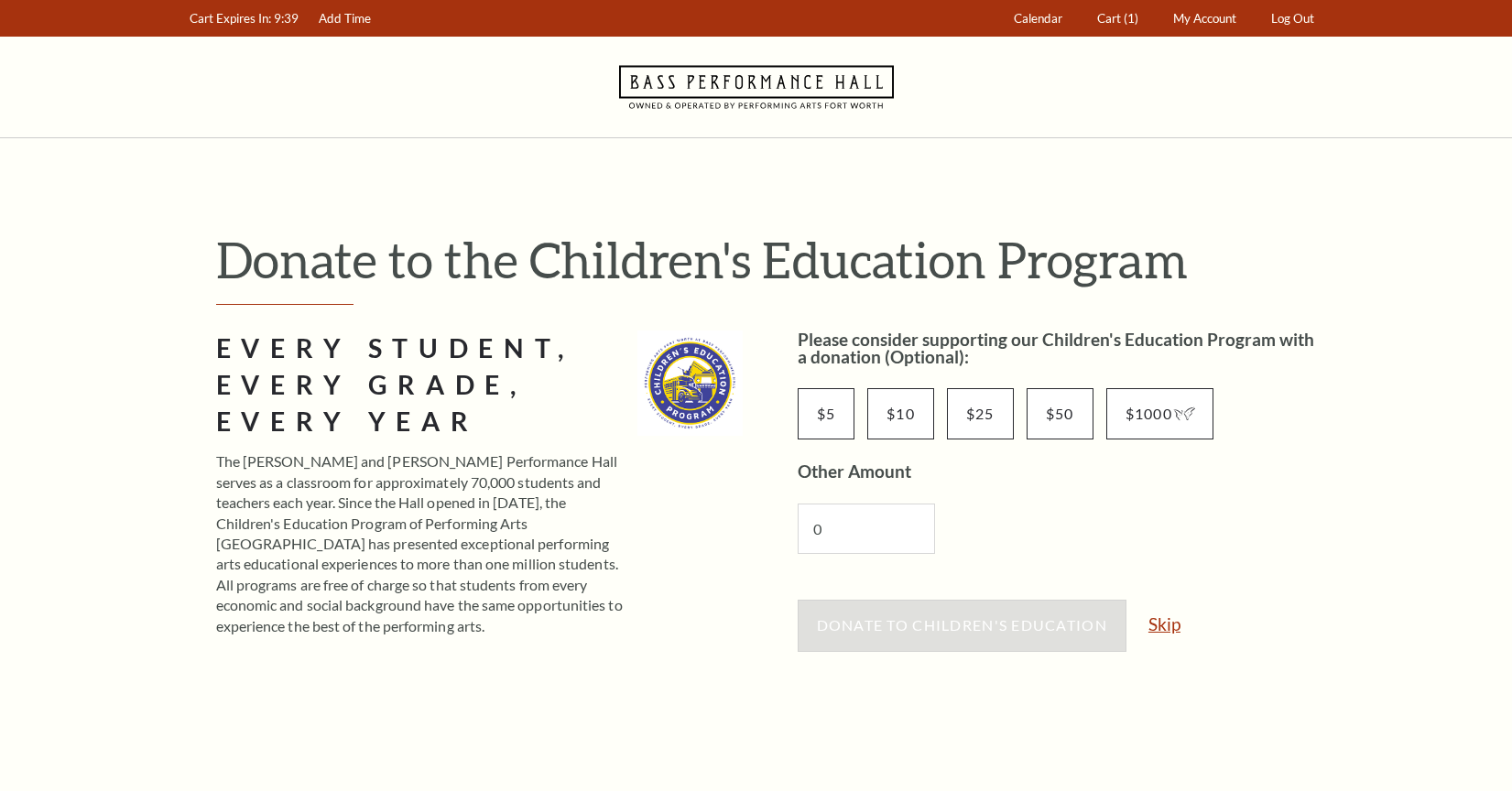
click at [1173, 624] on link "Skip" at bounding box center [1165, 624] width 32 height 17
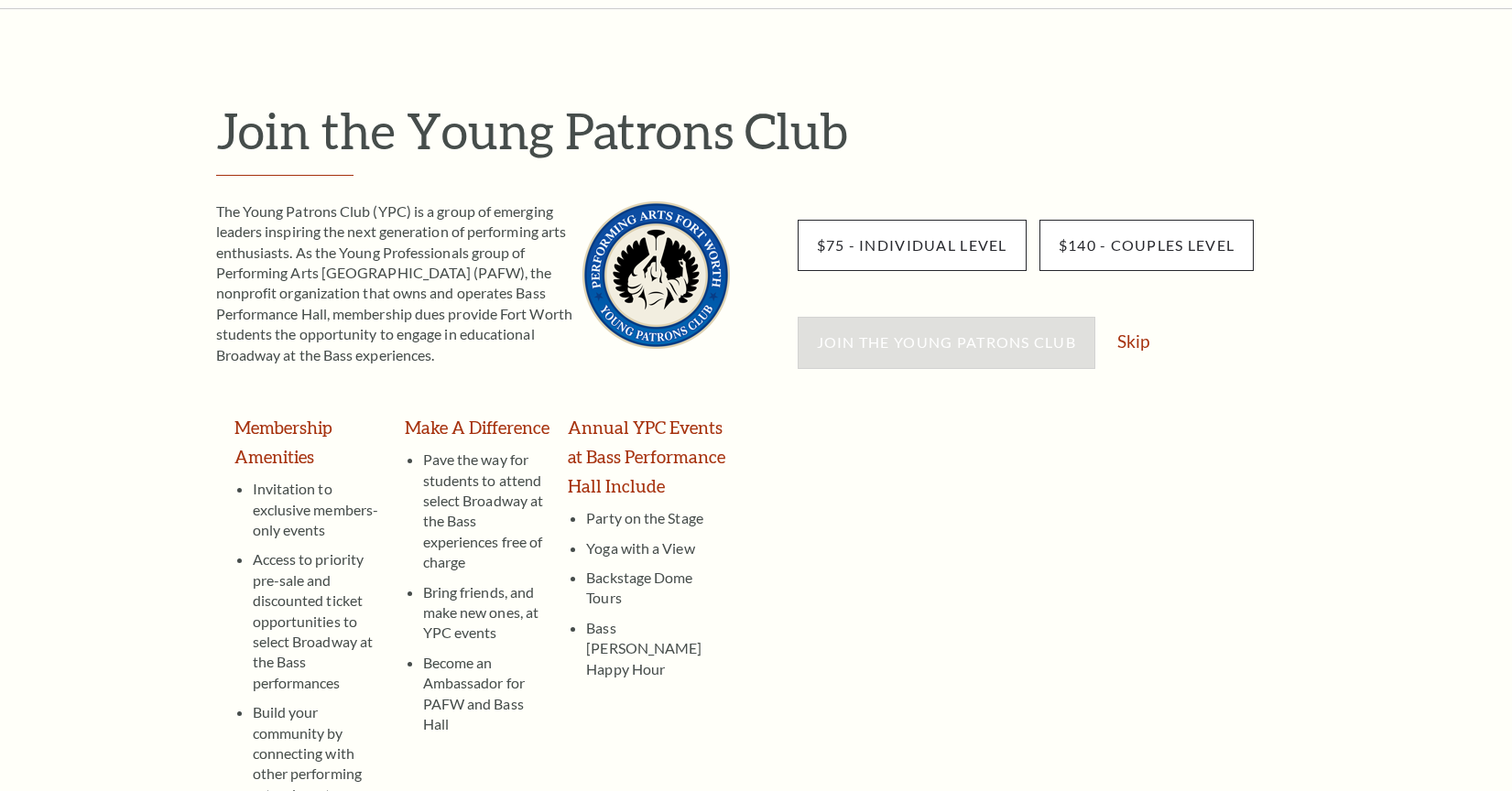
scroll to position [167, 0]
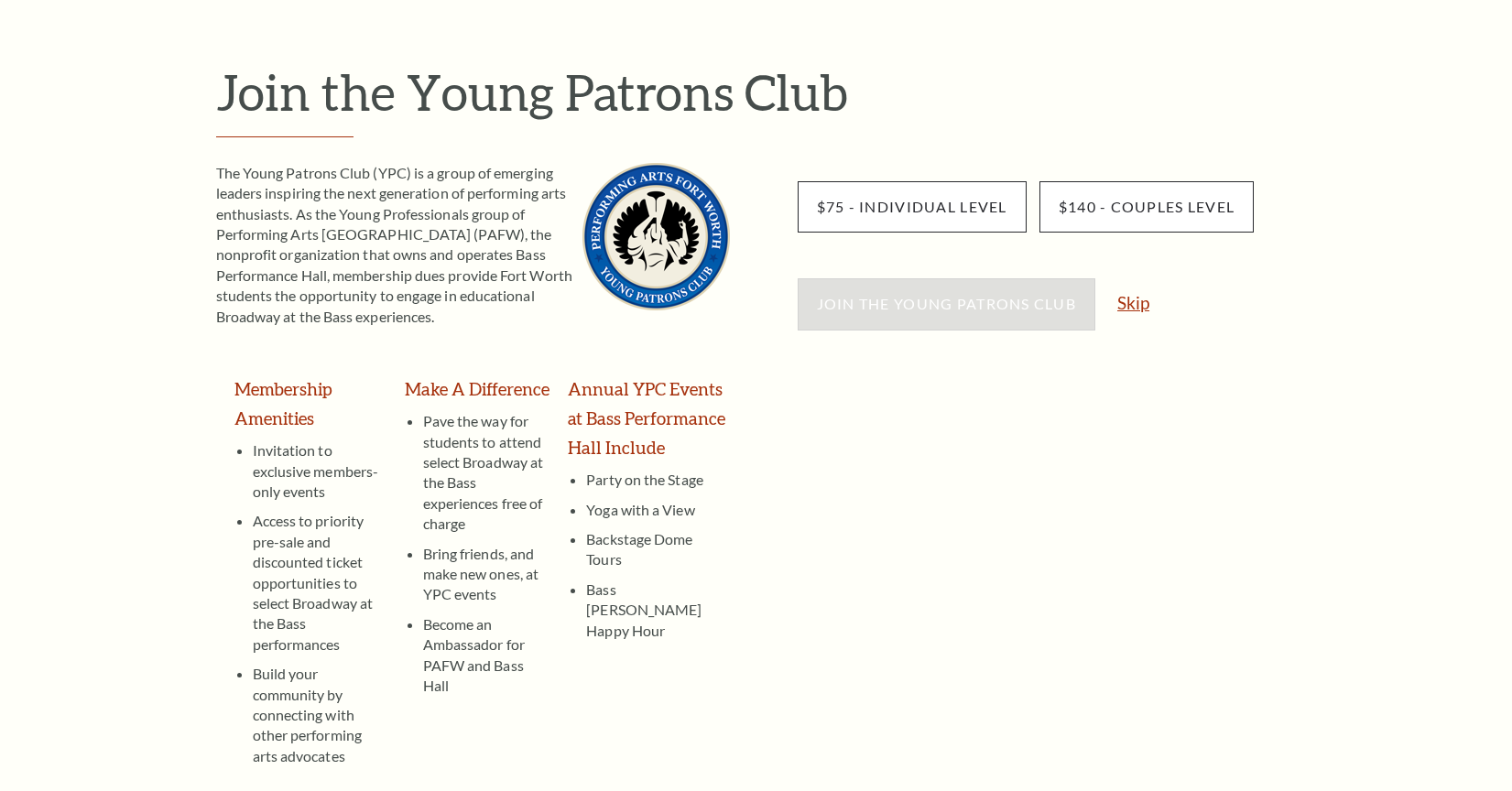
click at [1145, 298] on link "Skip" at bounding box center [1133, 302] width 32 height 17
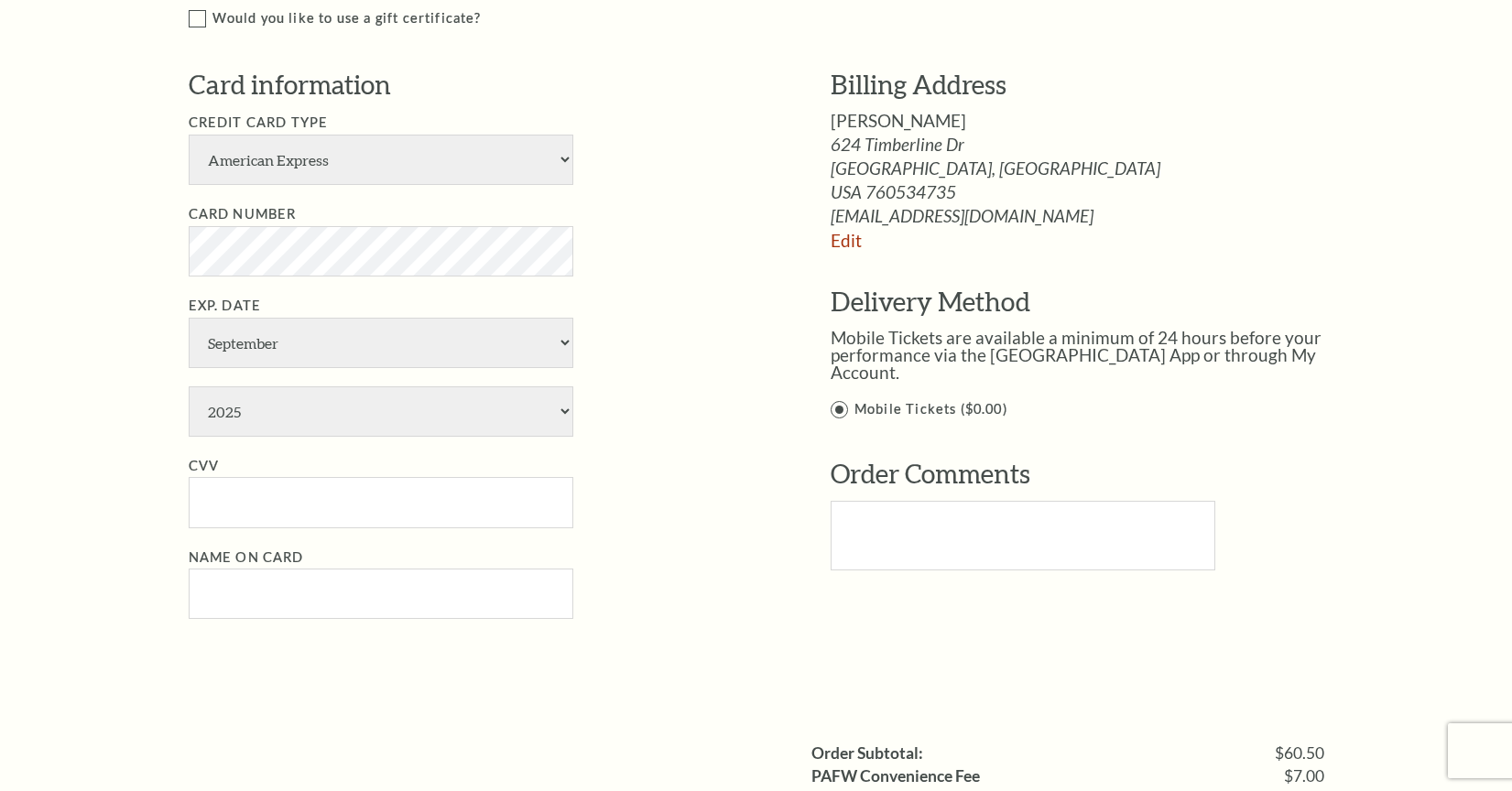
scroll to position [880, 0]
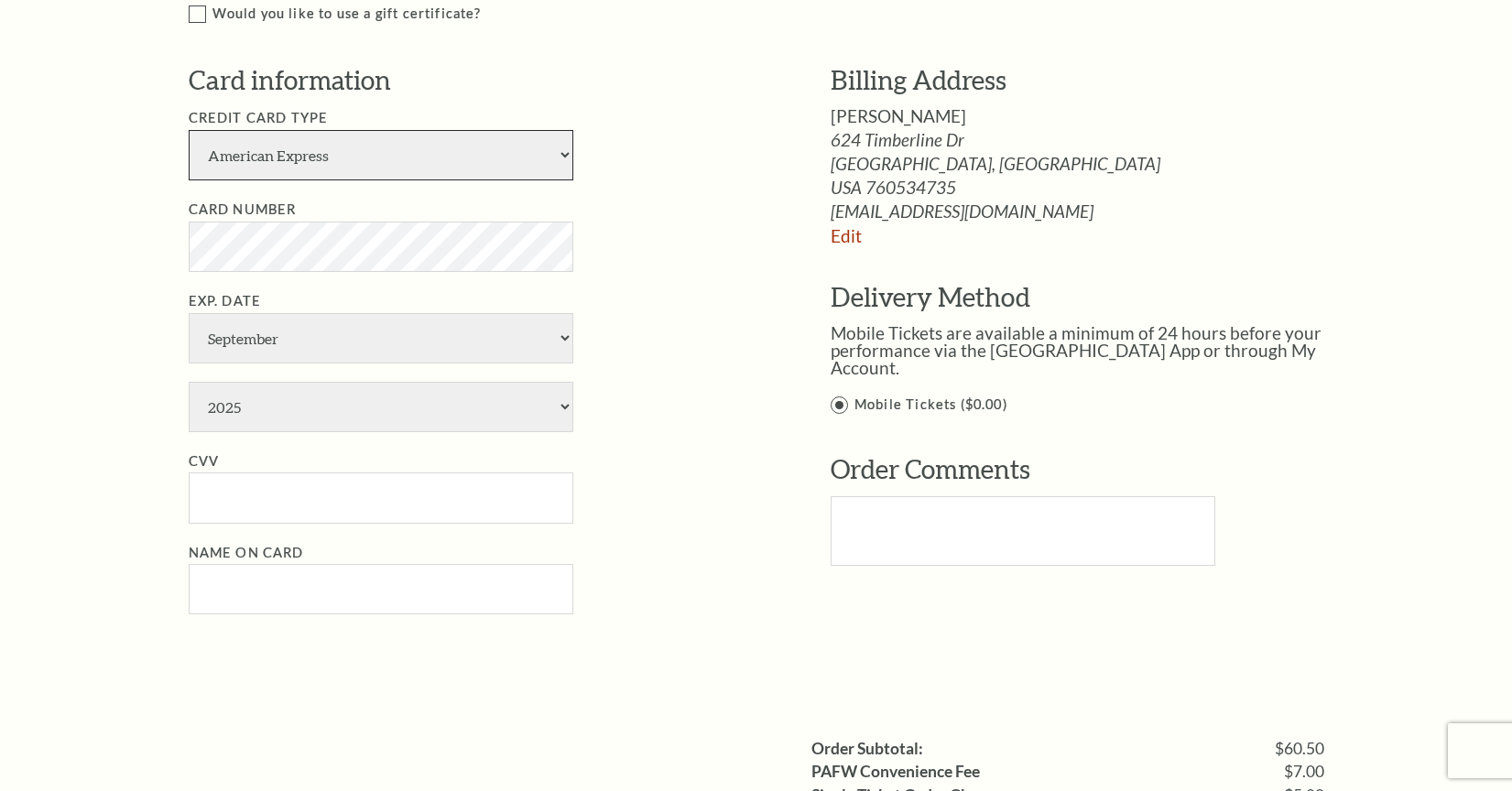
select select "24"
select select "11"
select select "2028"
click at [379, 472] on input "CVV" at bounding box center [381, 498] width 385 height 51
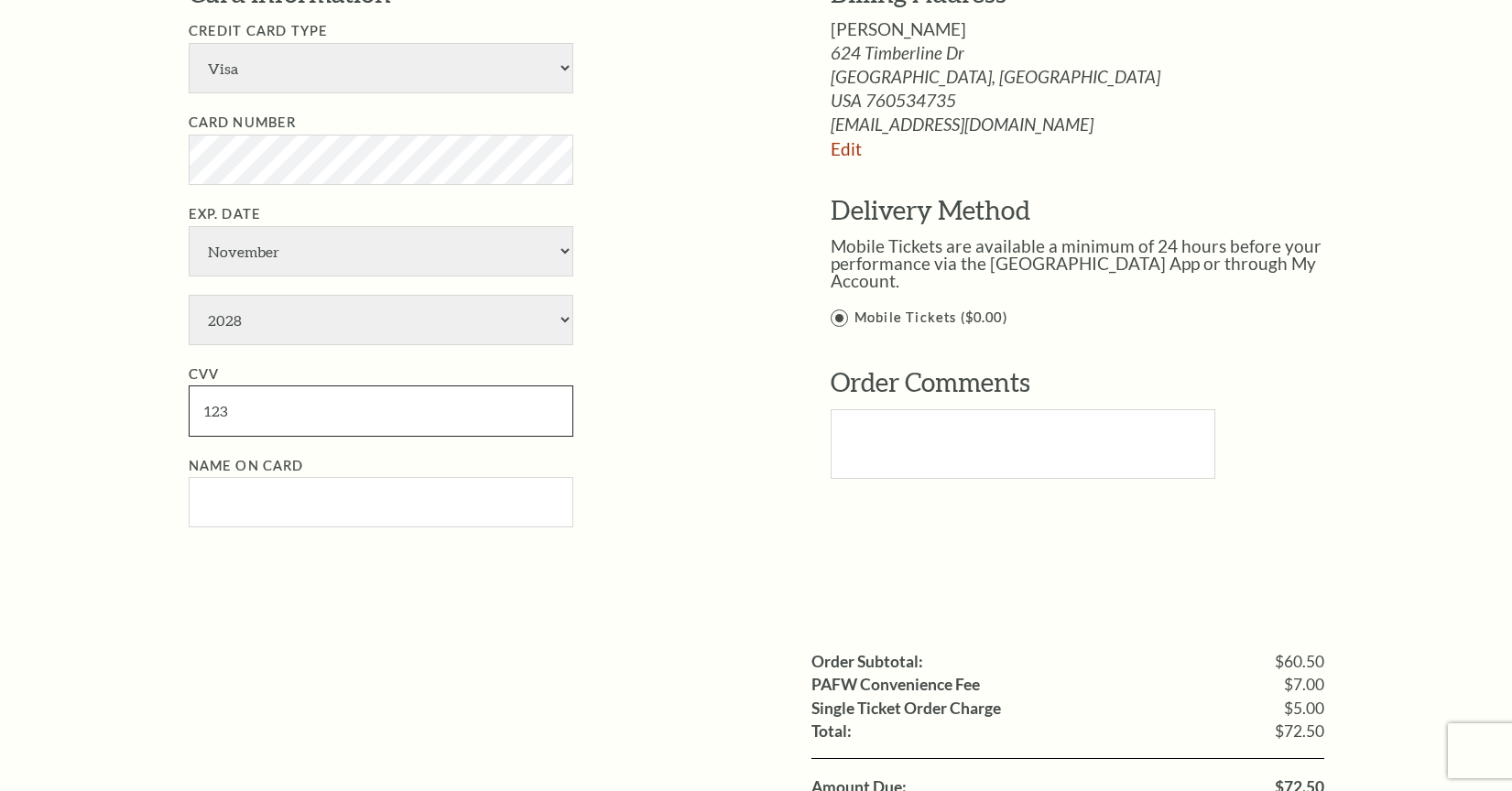
type input "123"
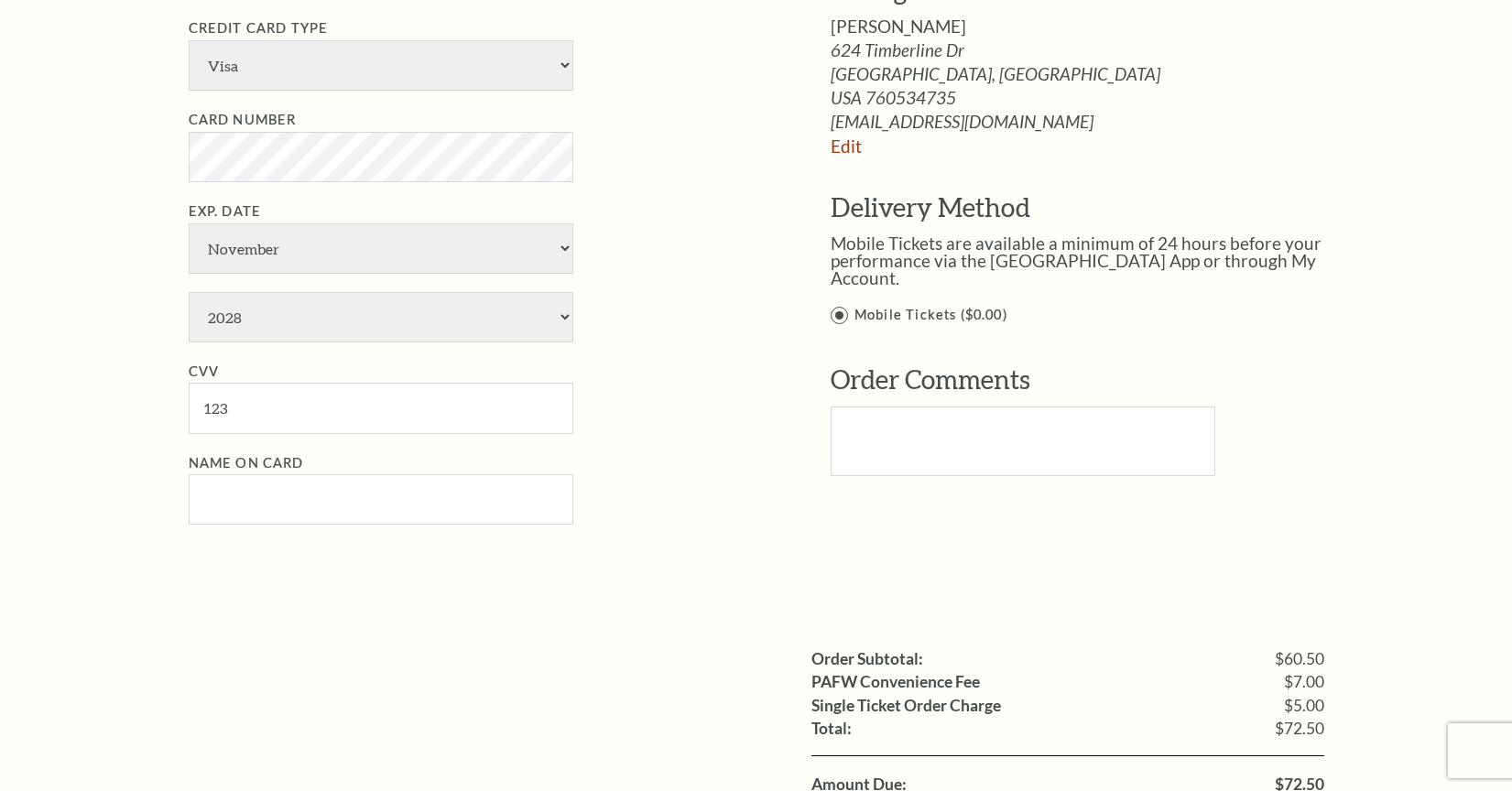
click at [762, 454] on div "Payment Options Would you like to use a gift certificate? Gift Certificate Numb…" at bounding box center [776, 195] width 1175 height 767
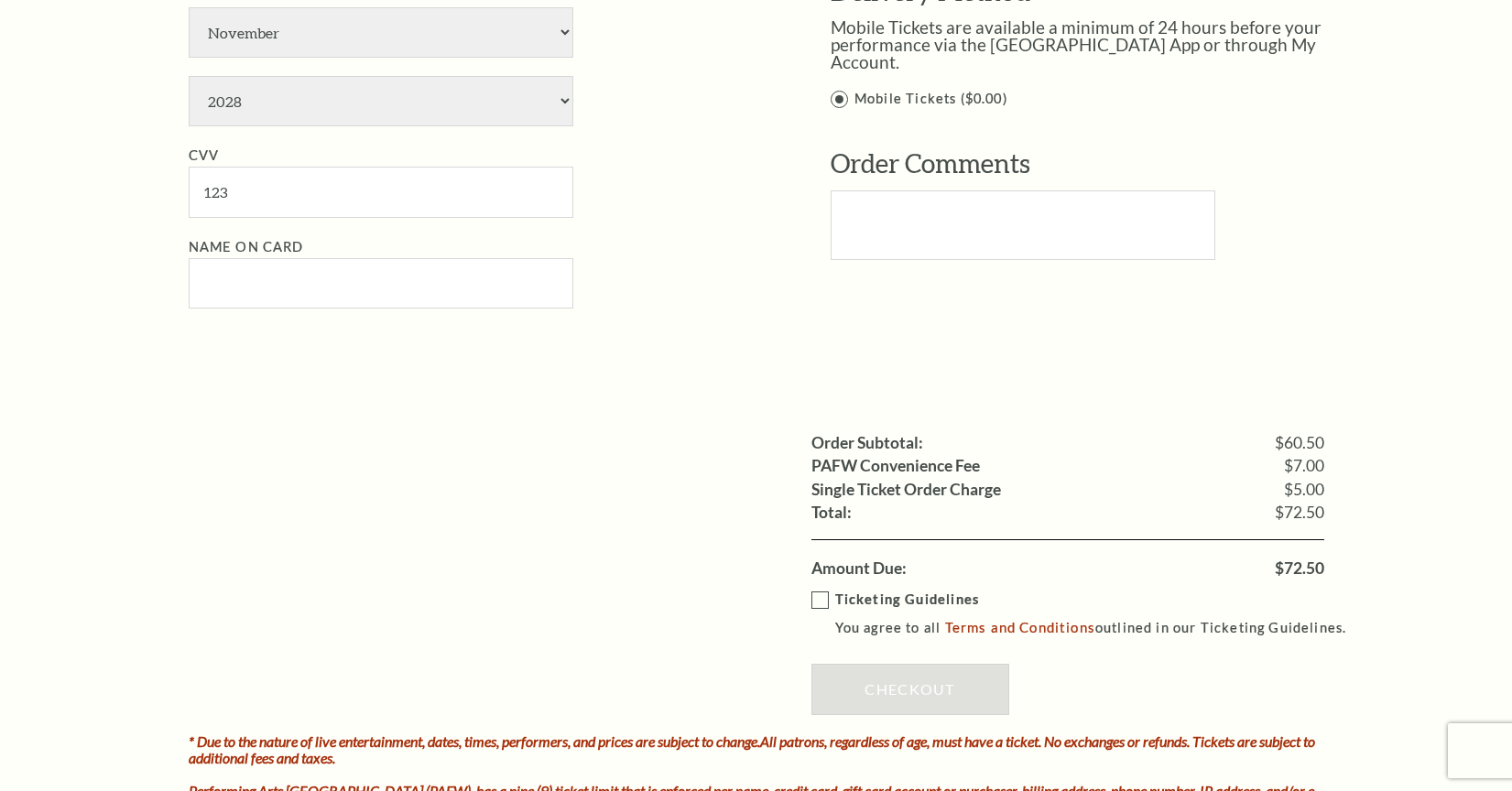
scroll to position [1200, 0]
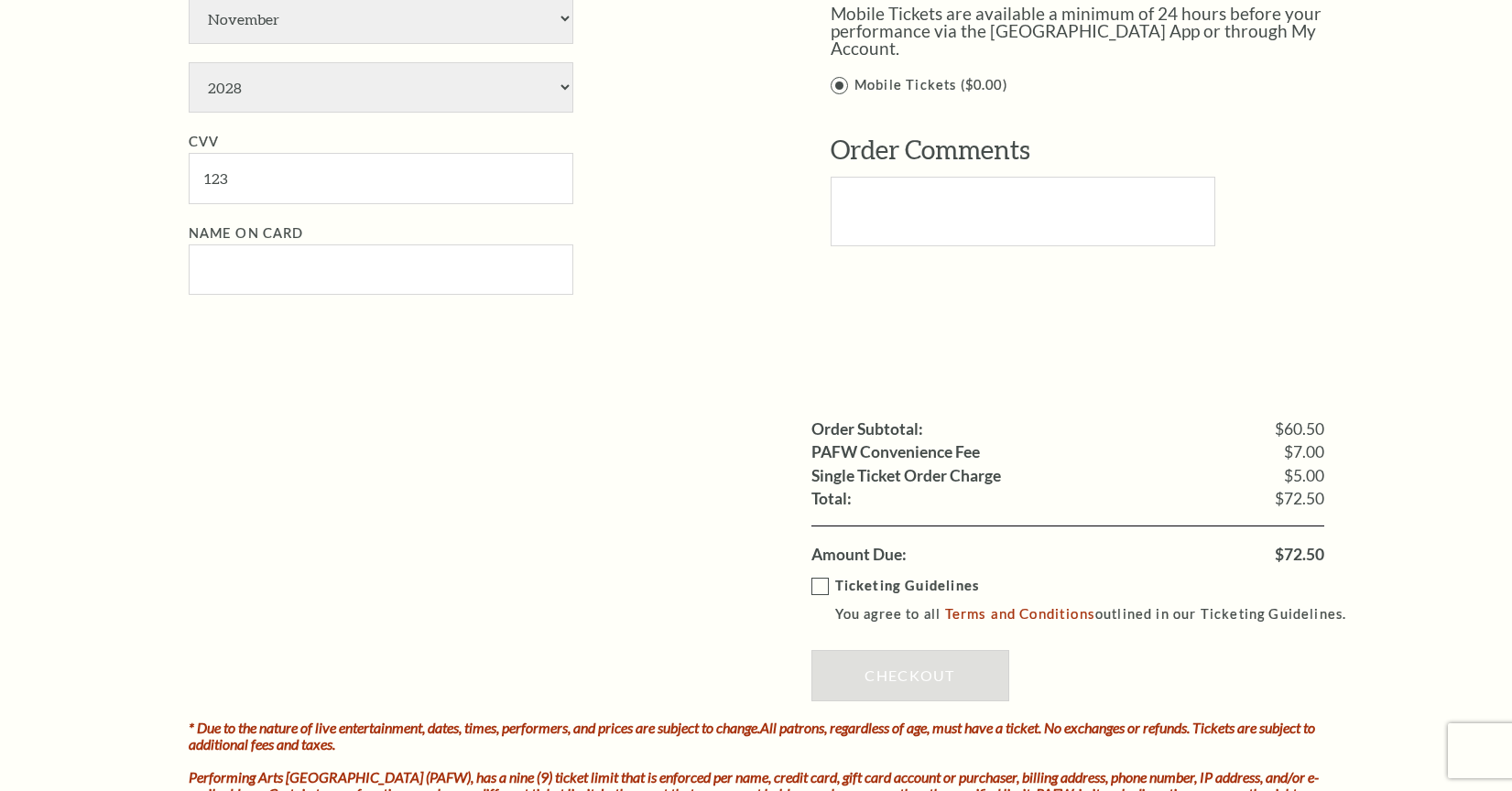
click at [819, 575] on label "Ticketing Guidelines You agree to all Terms and Conditions outlined in our Tick…" at bounding box center [1087, 600] width 552 height 51
click at [0, 0] on input "Ticketing Guidelines You agree to all Terms and Conditions outlined in our Tick…" at bounding box center [0, 0] width 0 height 0
click at [879, 650] on link "Checkout" at bounding box center [910, 675] width 198 height 52
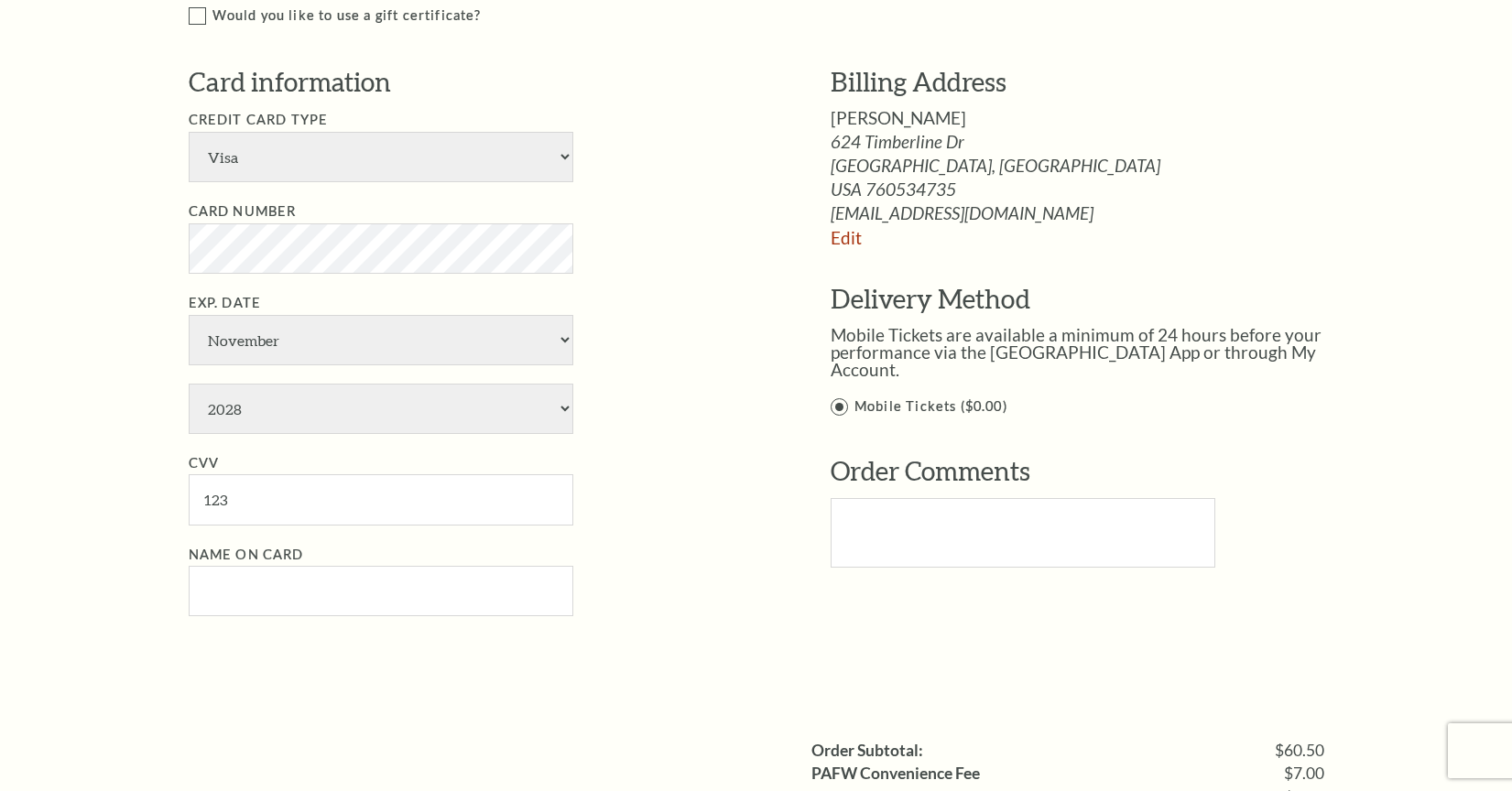
scroll to position [712, 0]
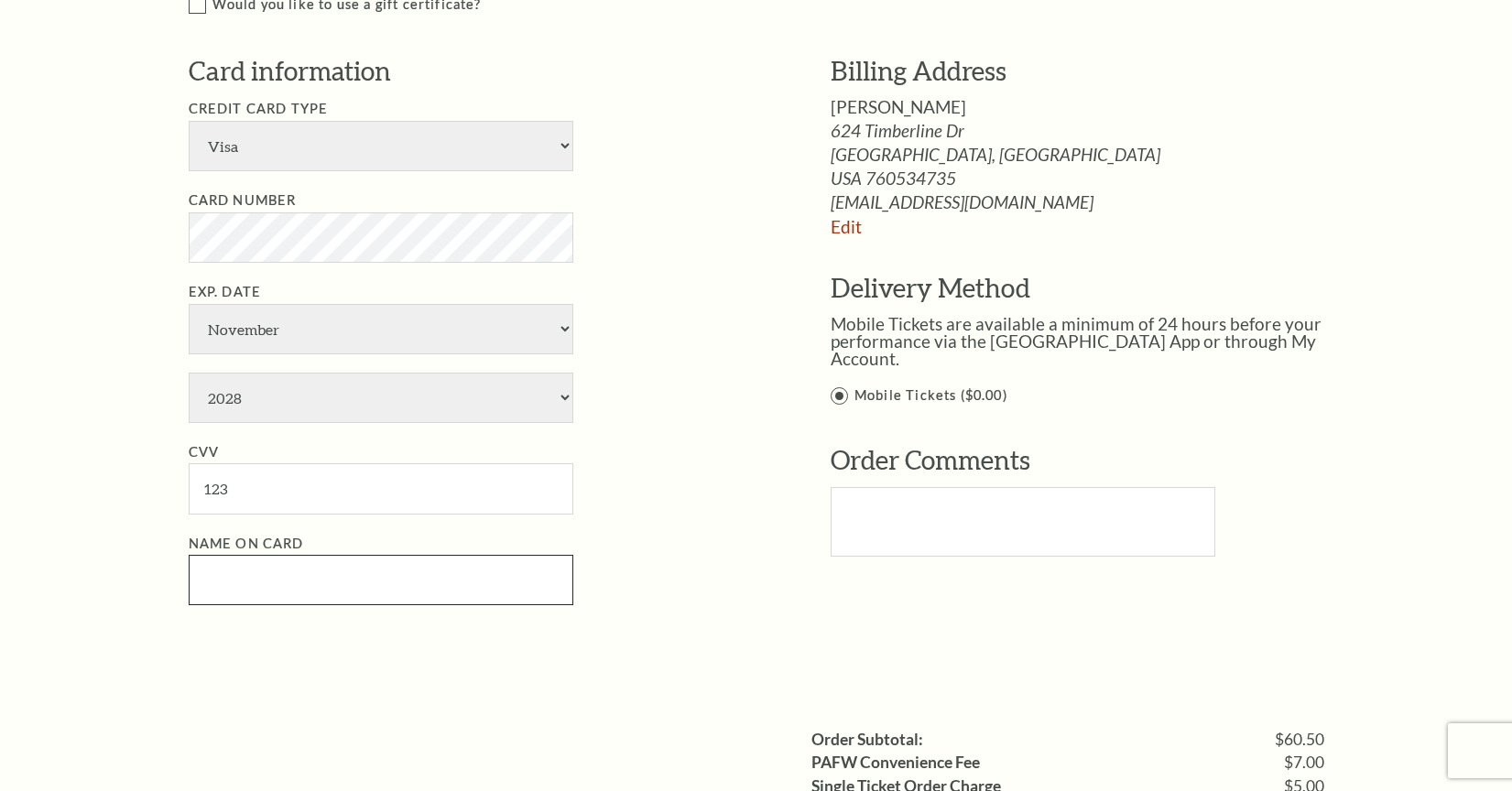
click at [334, 555] on input "Name on Card" at bounding box center [381, 580] width 385 height 51
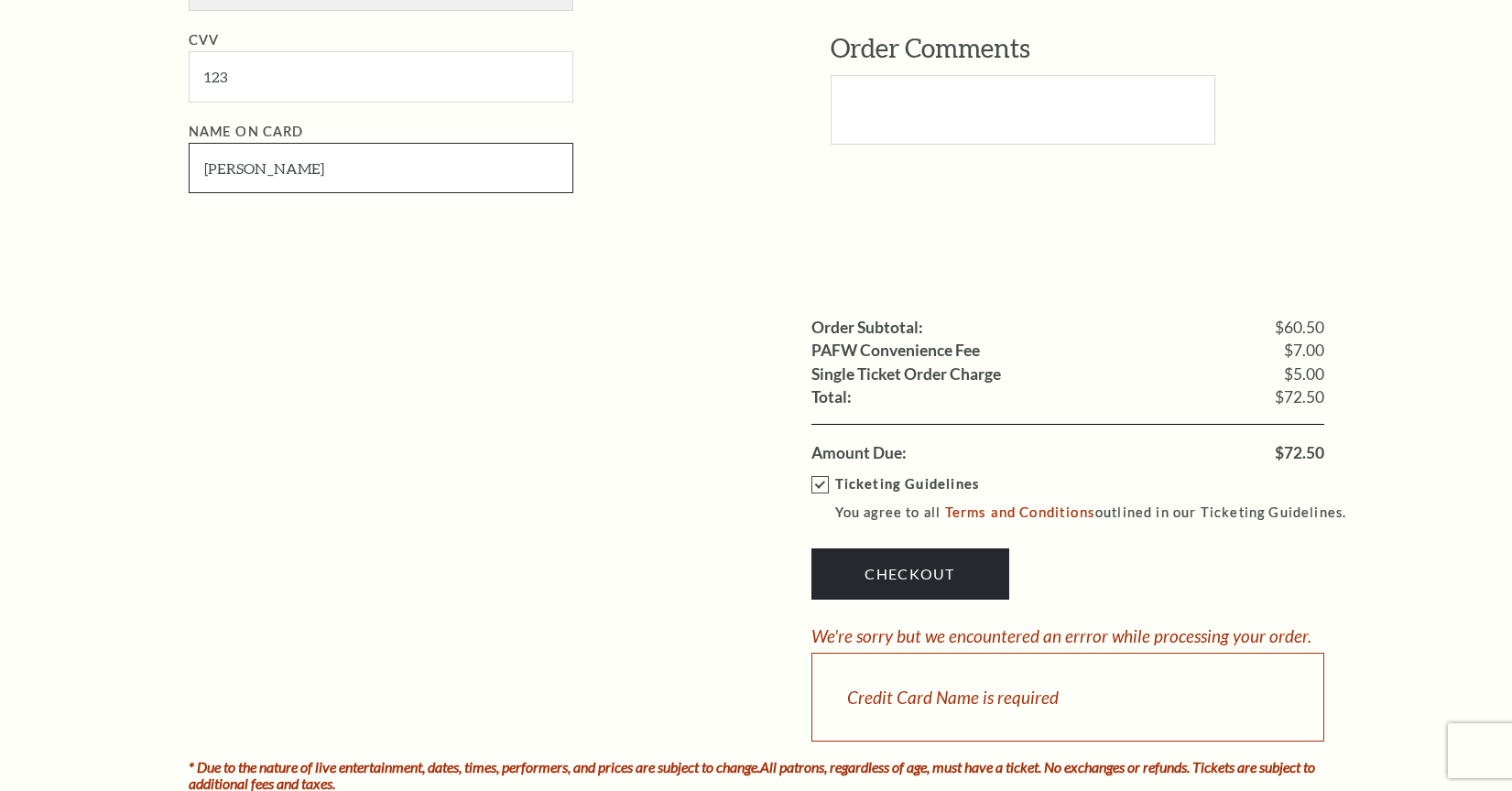
scroll to position [1386, 0]
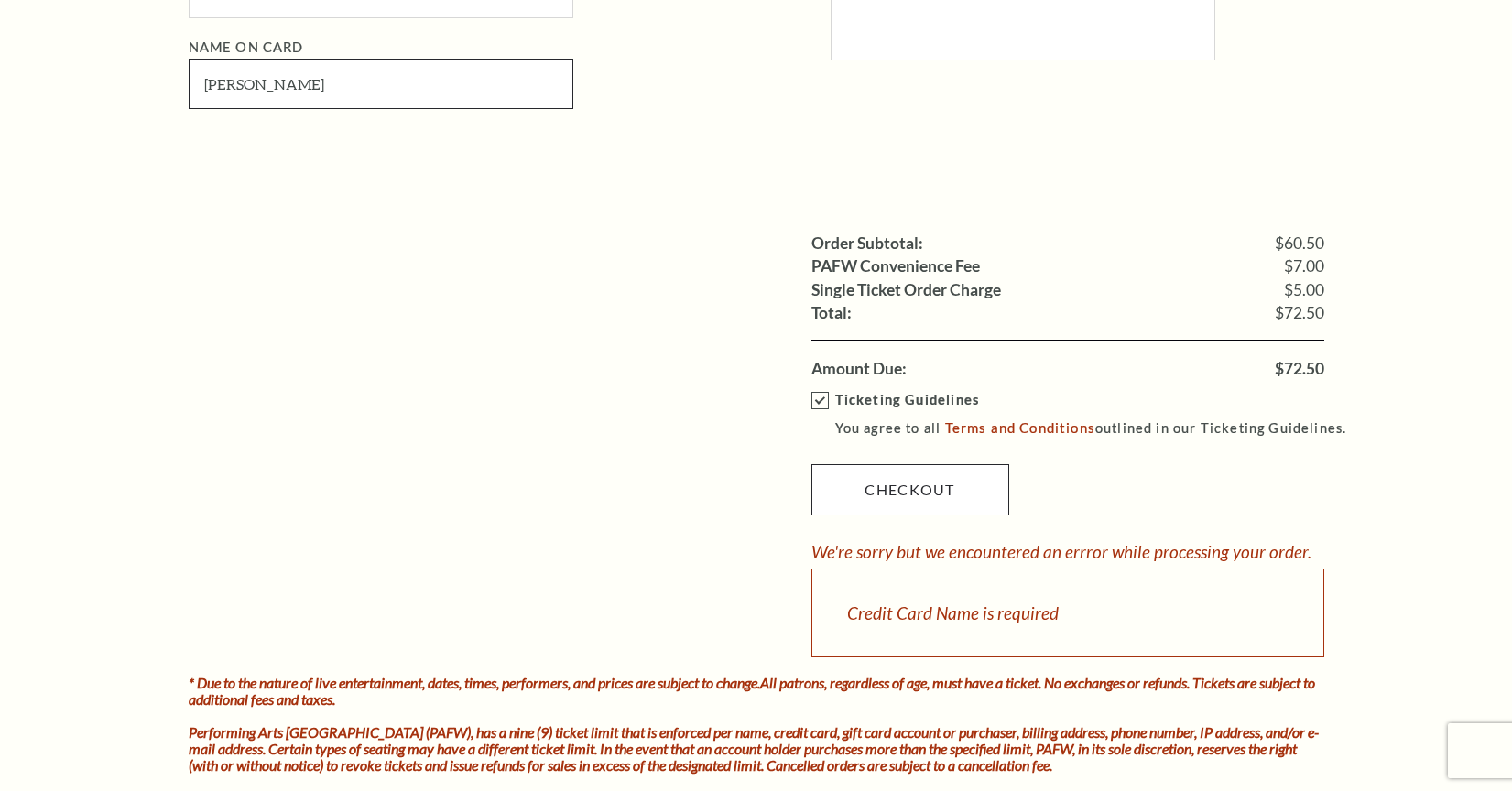
type input "Allyn Welker"
click at [920, 464] on link "Checkout" at bounding box center [910, 489] width 198 height 52
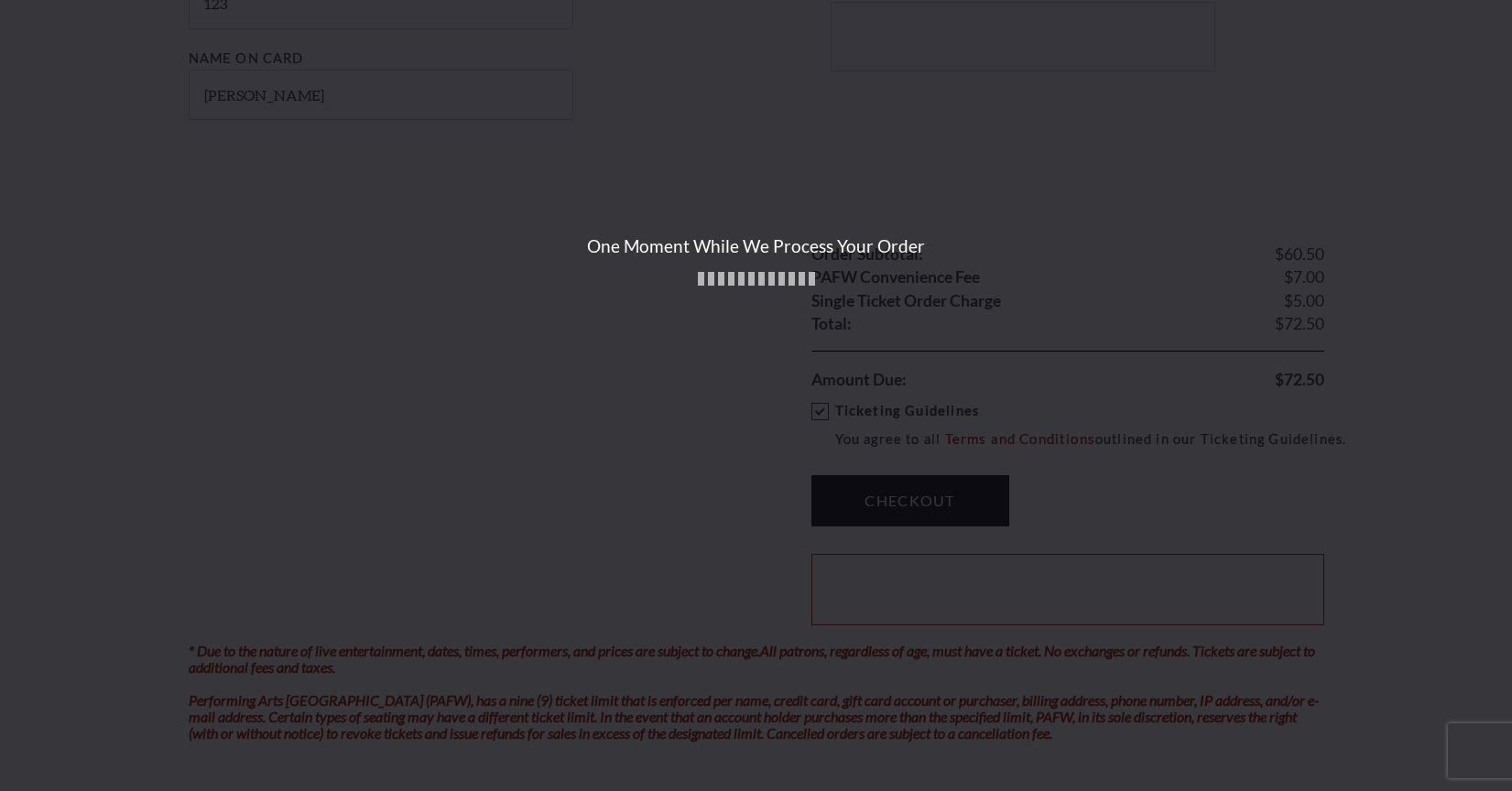
scroll to position [1379, 0]
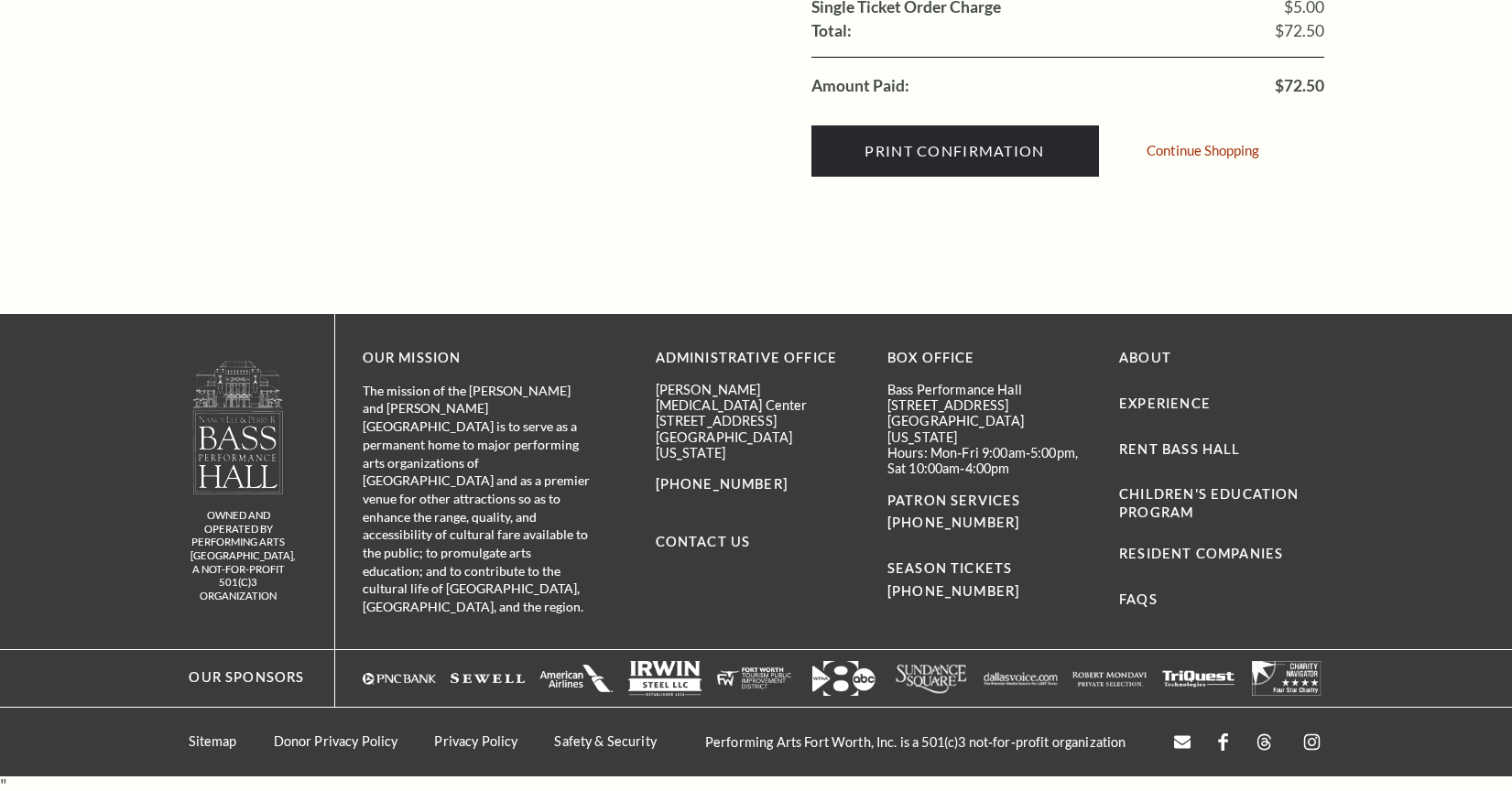
scroll to position [722, 0]
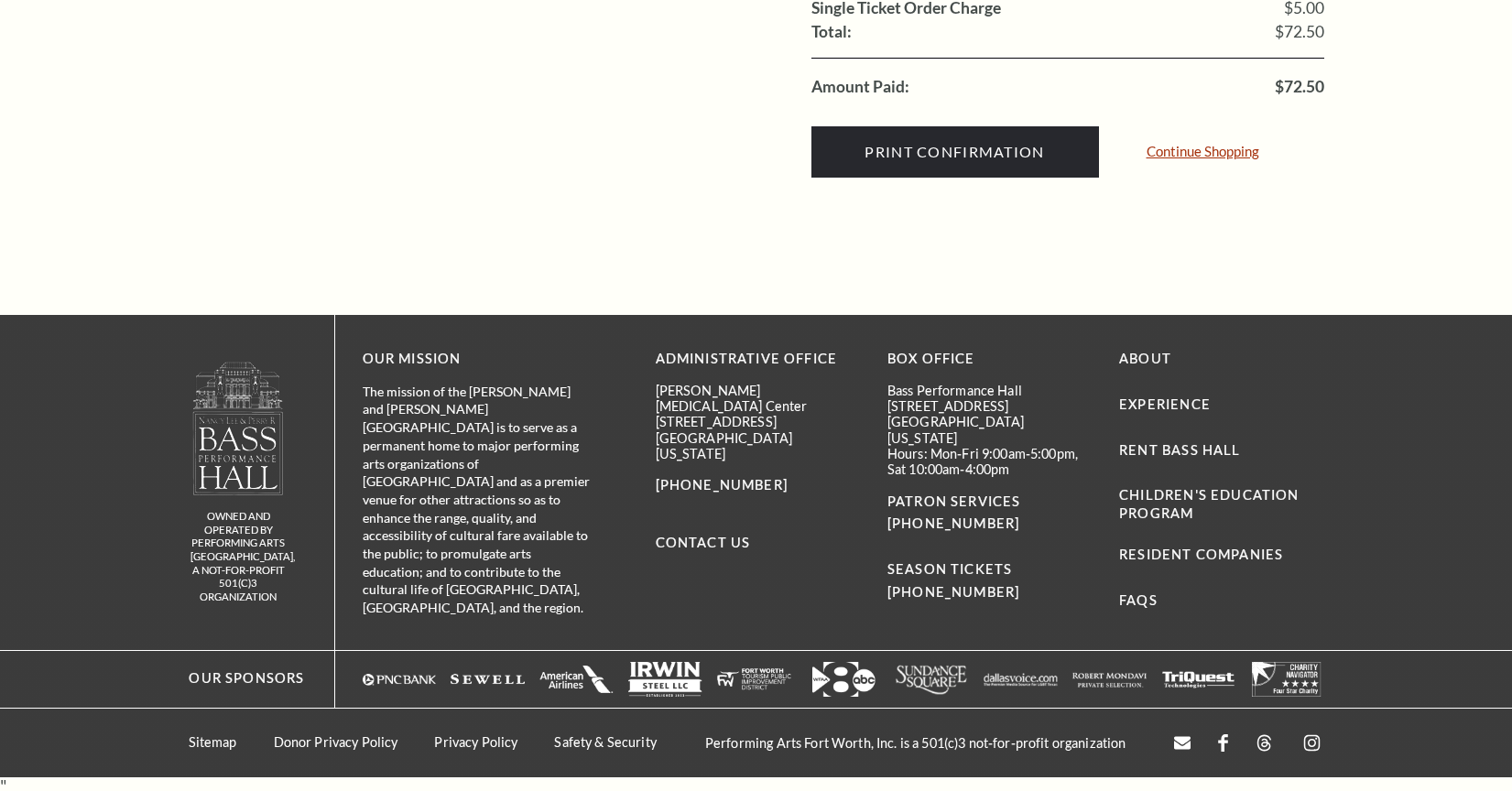
click at [1208, 153] on link "Continue Shopping" at bounding box center [1203, 151] width 113 height 14
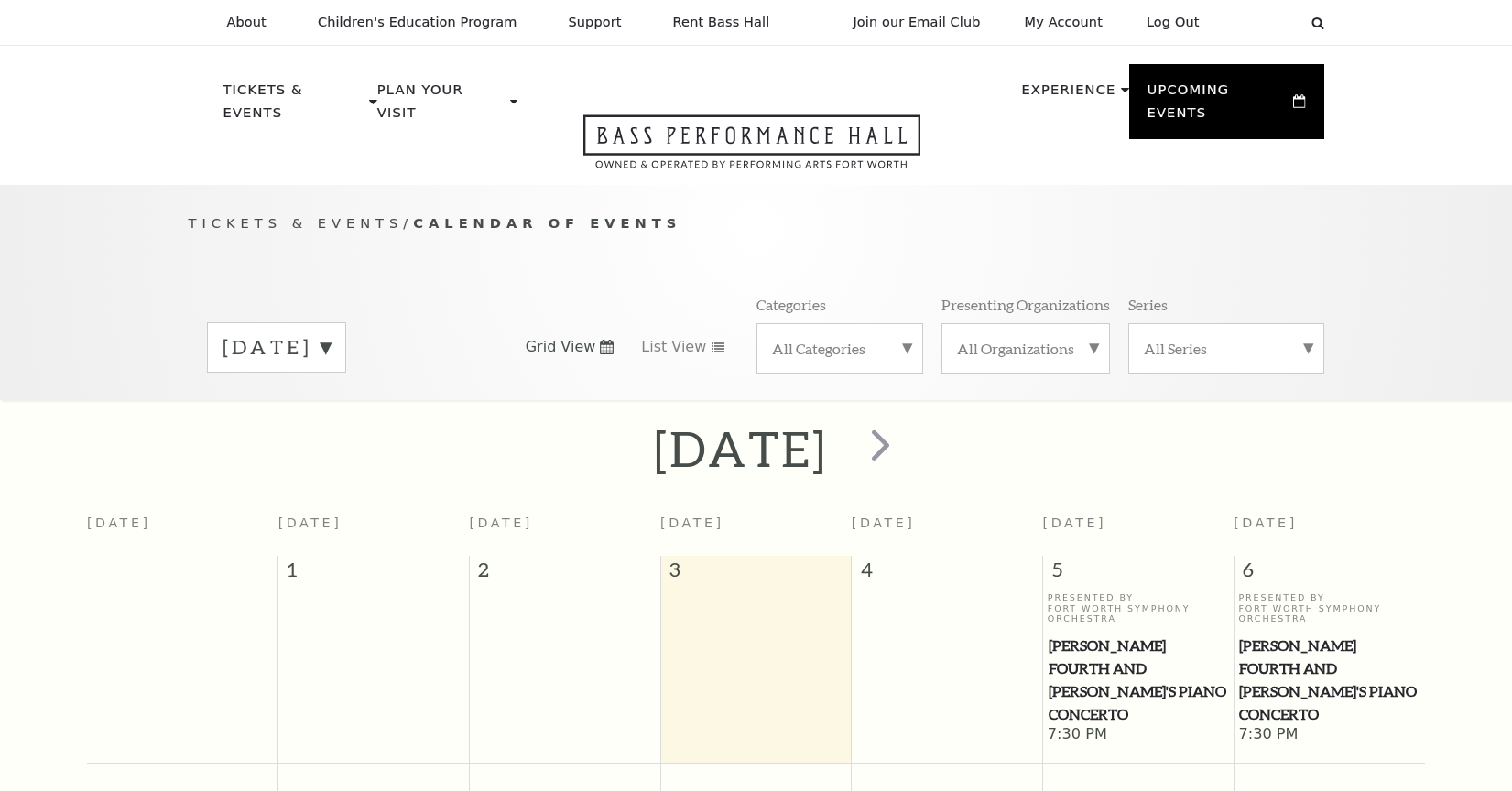
click at [1017, 185] on div "Tickets & Events / Calendar of Events September 2025 Grid View List View Catego…" at bounding box center [756, 293] width 1512 height 215
click at [1046, 30] on link "My Account" at bounding box center [1064, 23] width 107 height 45
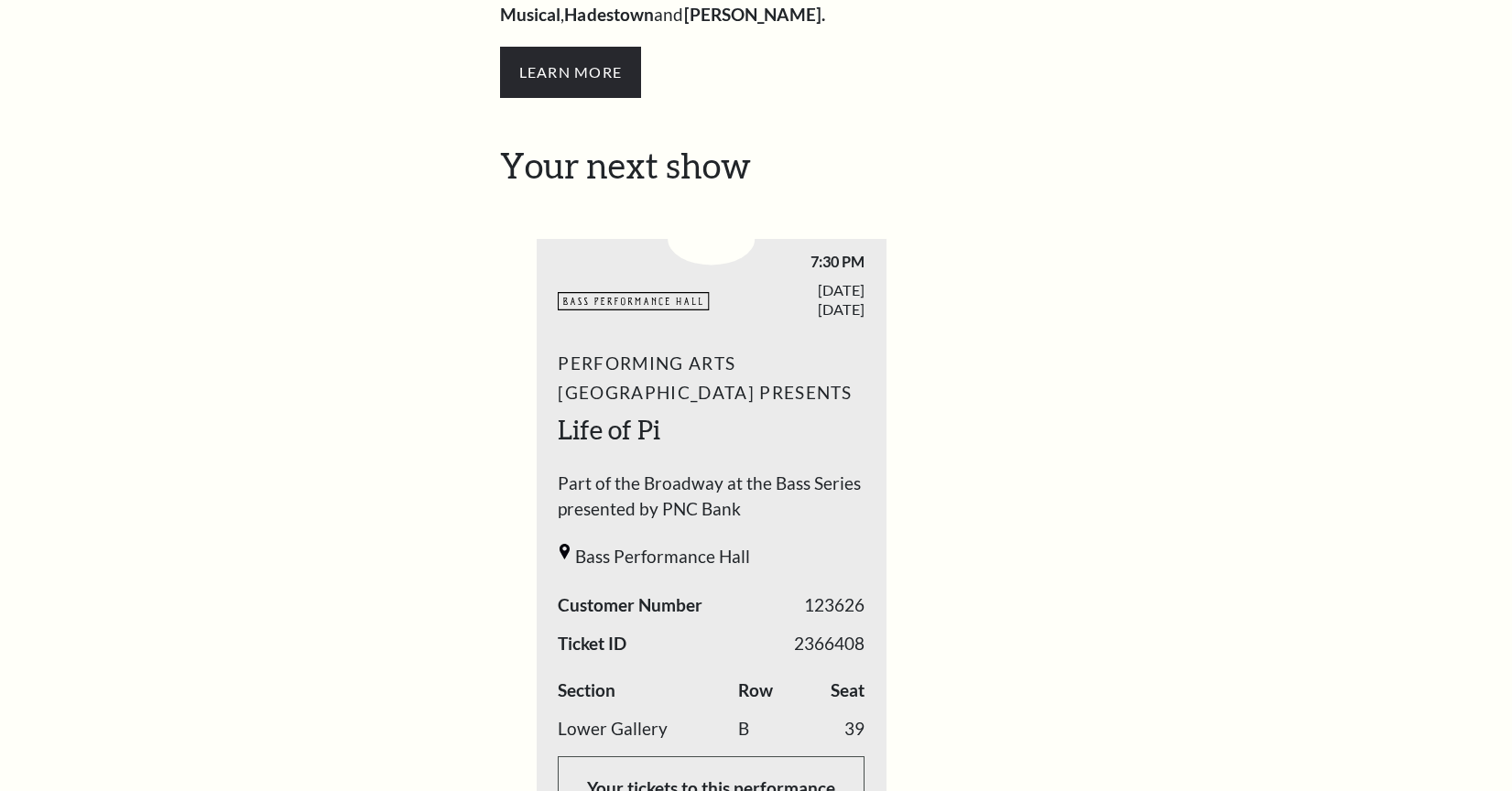
scroll to position [678, 0]
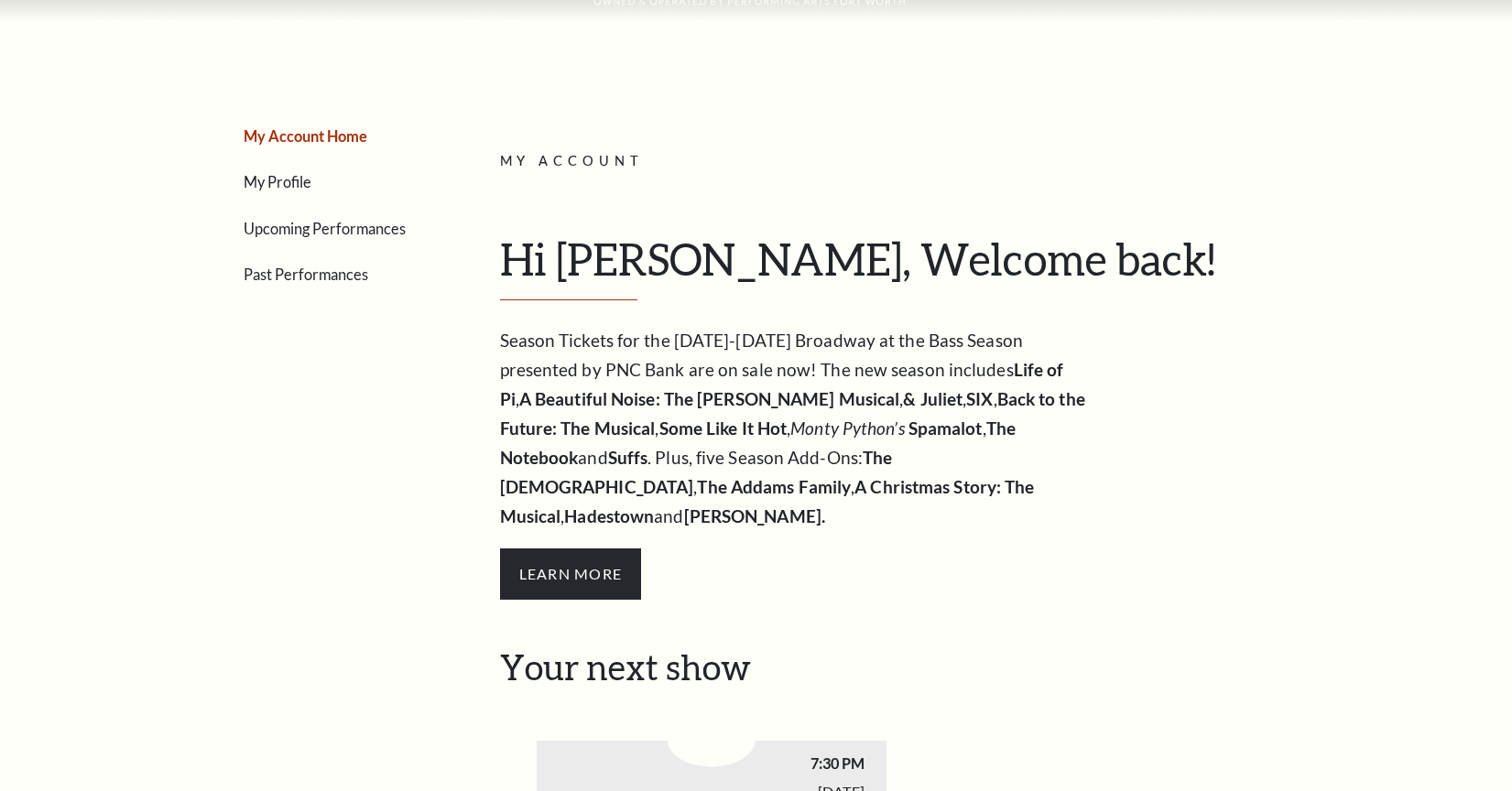
scroll to position [224, 0]
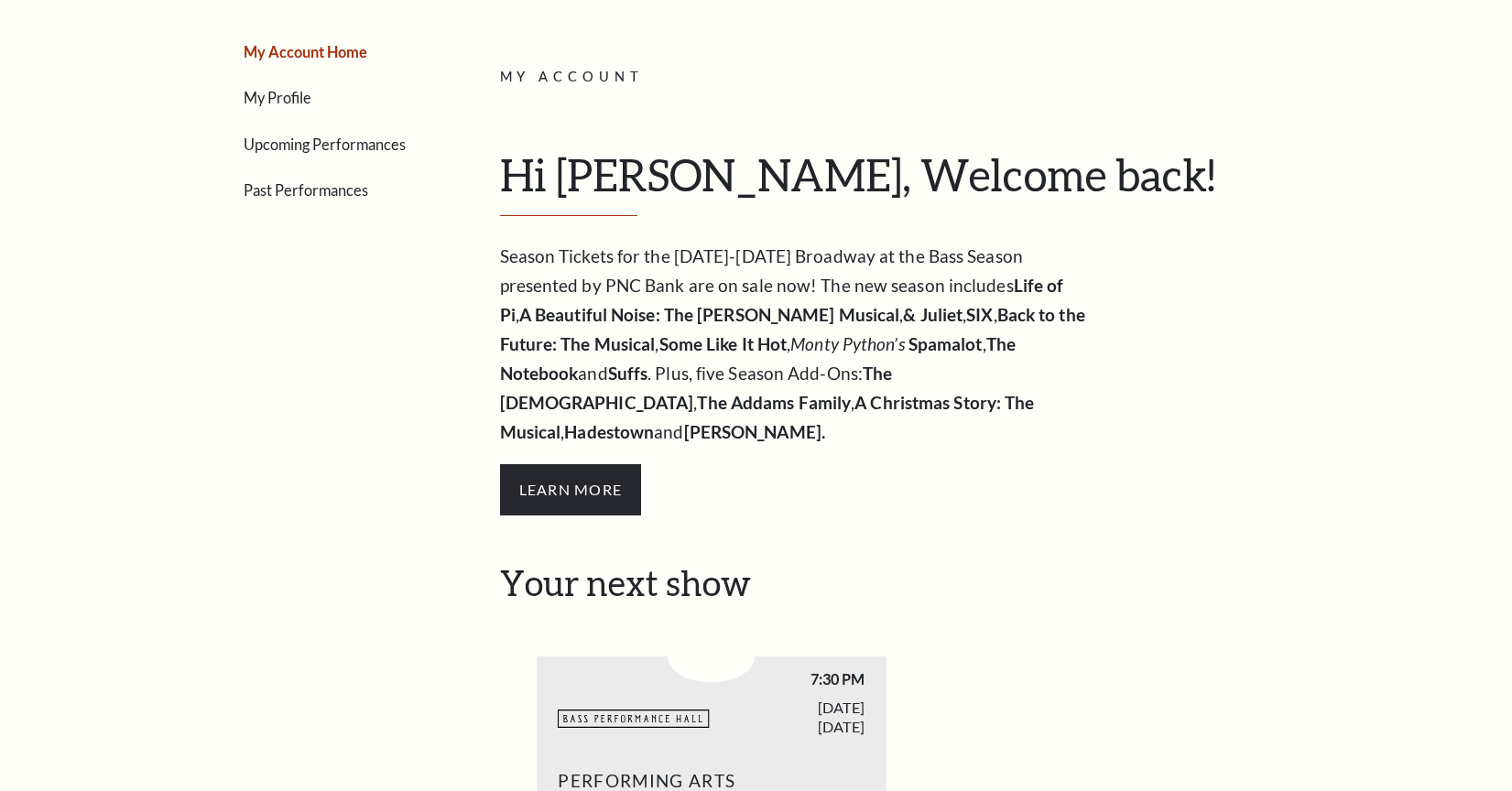
click at [1080, 412] on div "Season Tickets for the 2025-2026 Broadway at the Bass Season presented by PNC B…" at bounding box center [797, 402] width 596 height 321
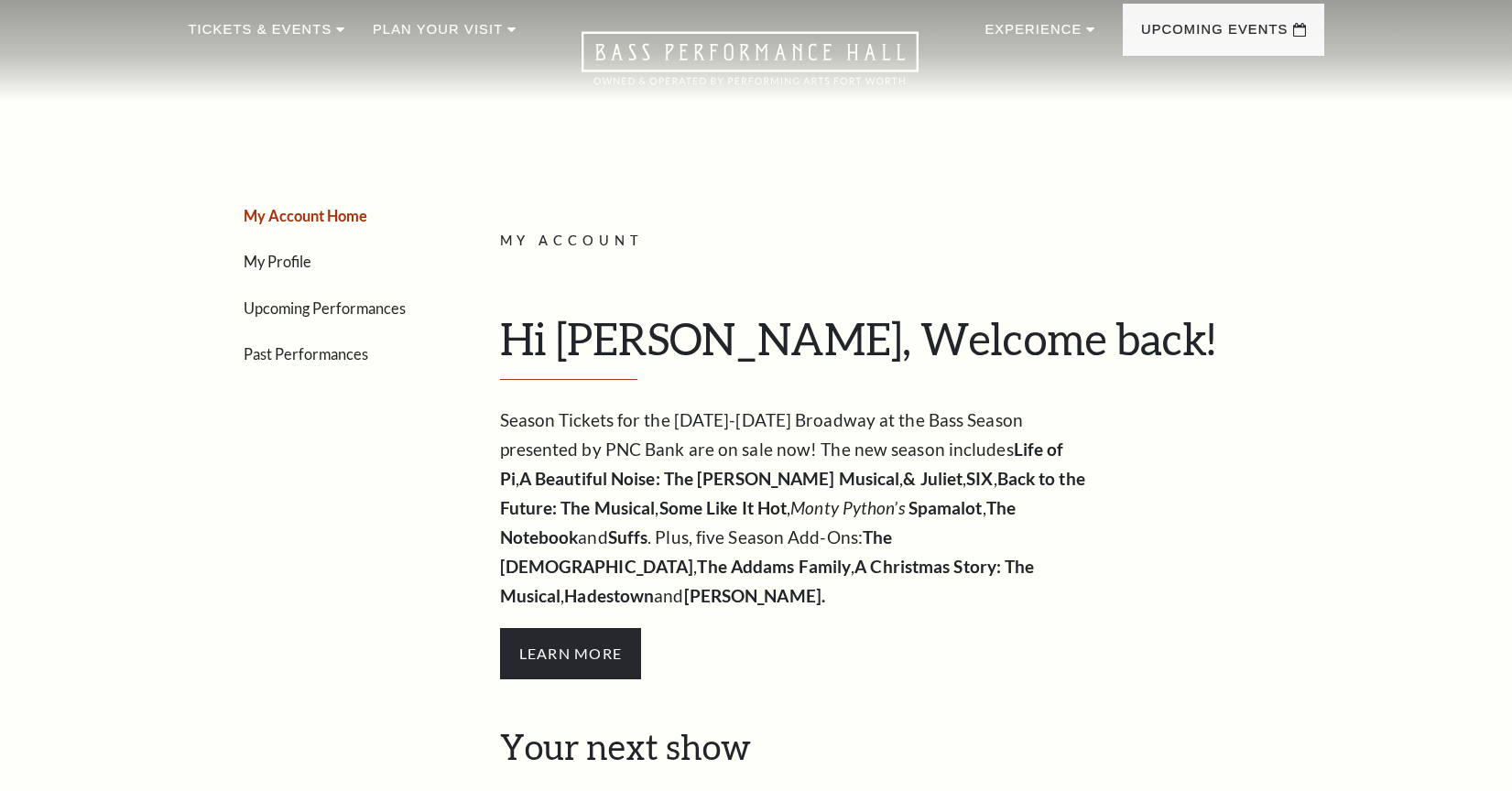
scroll to position [30, 0]
